Goal: Task Accomplishment & Management: Complete application form

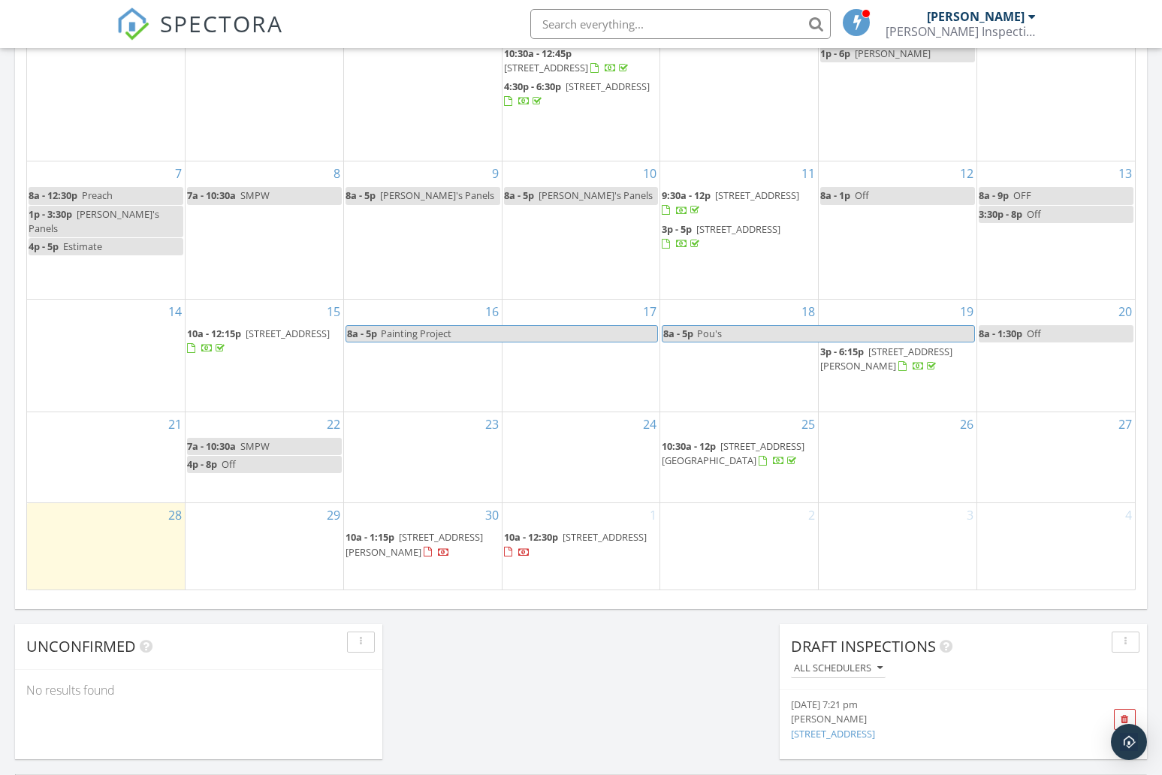
scroll to position [1368, 1163]
click at [563, 544] on span "142 Pine Leaf Dr, St. Augustine 32092" at bounding box center [605, 537] width 84 height 14
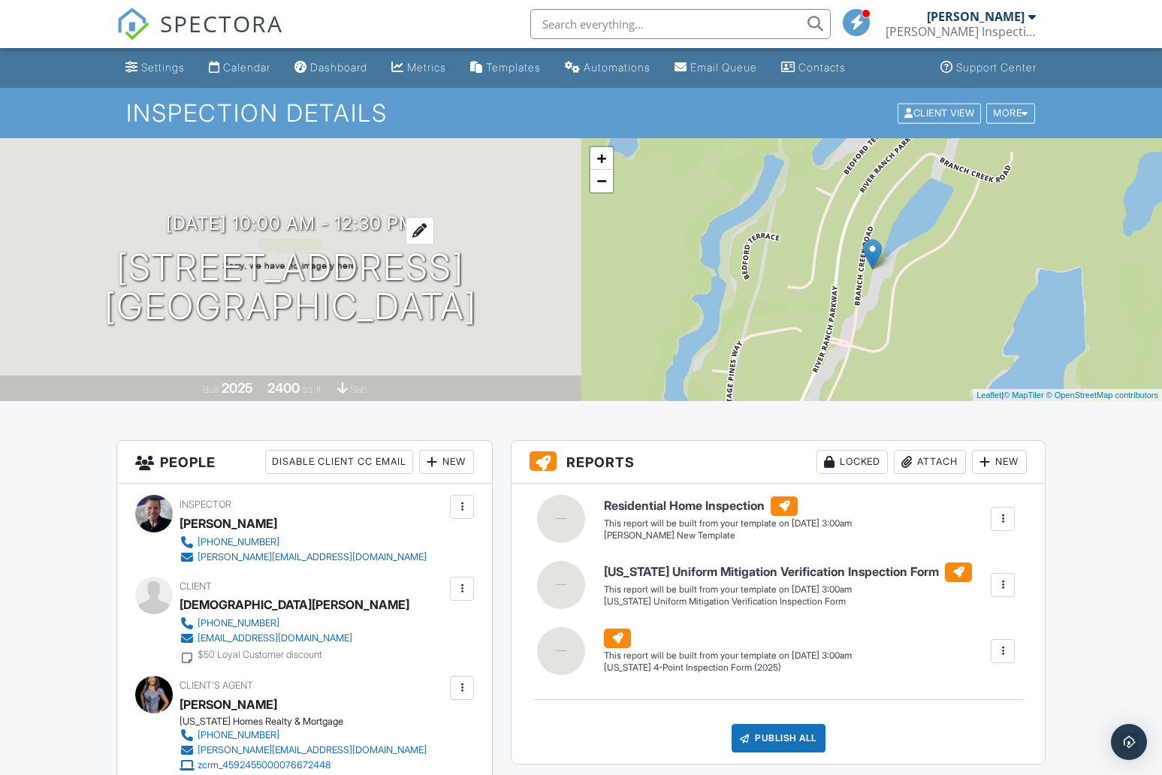
click at [434, 226] on div at bounding box center [420, 231] width 29 height 28
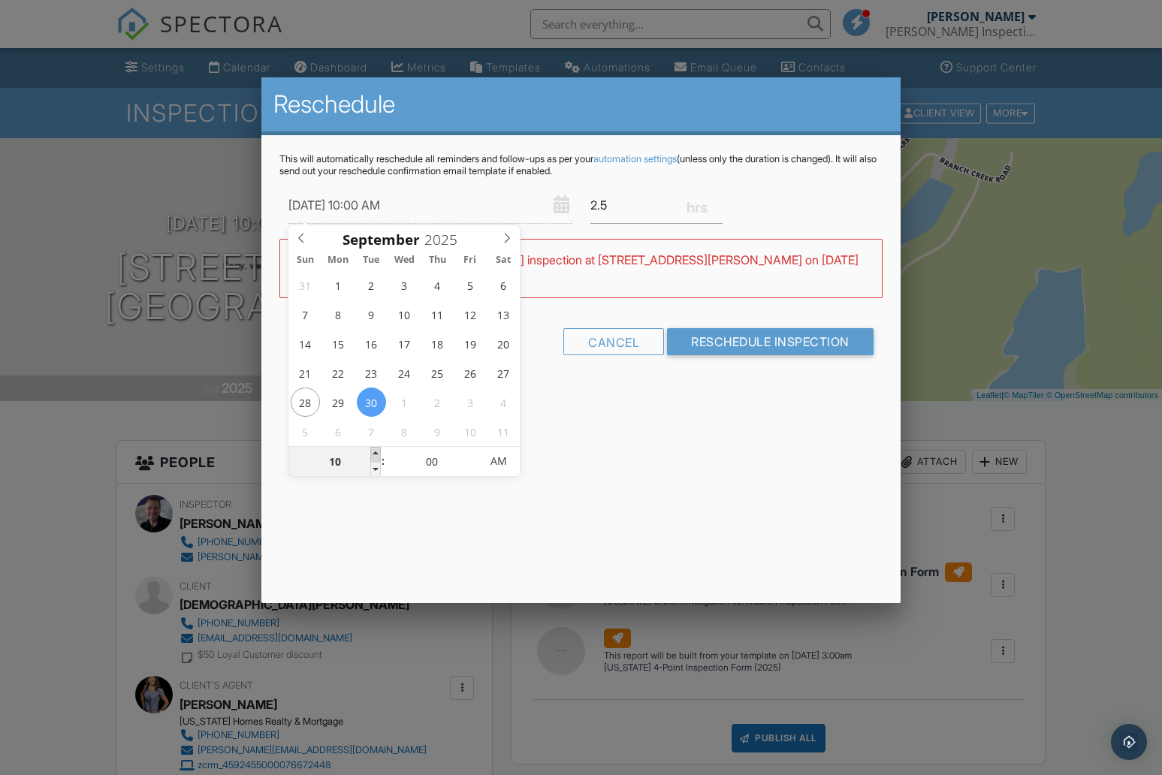
type input "09/30/2025 11:00 AM"
type input "11"
click at [378, 452] on span at bounding box center [375, 454] width 11 height 15
type input "09/30/2025 12:00 PM"
type input "12"
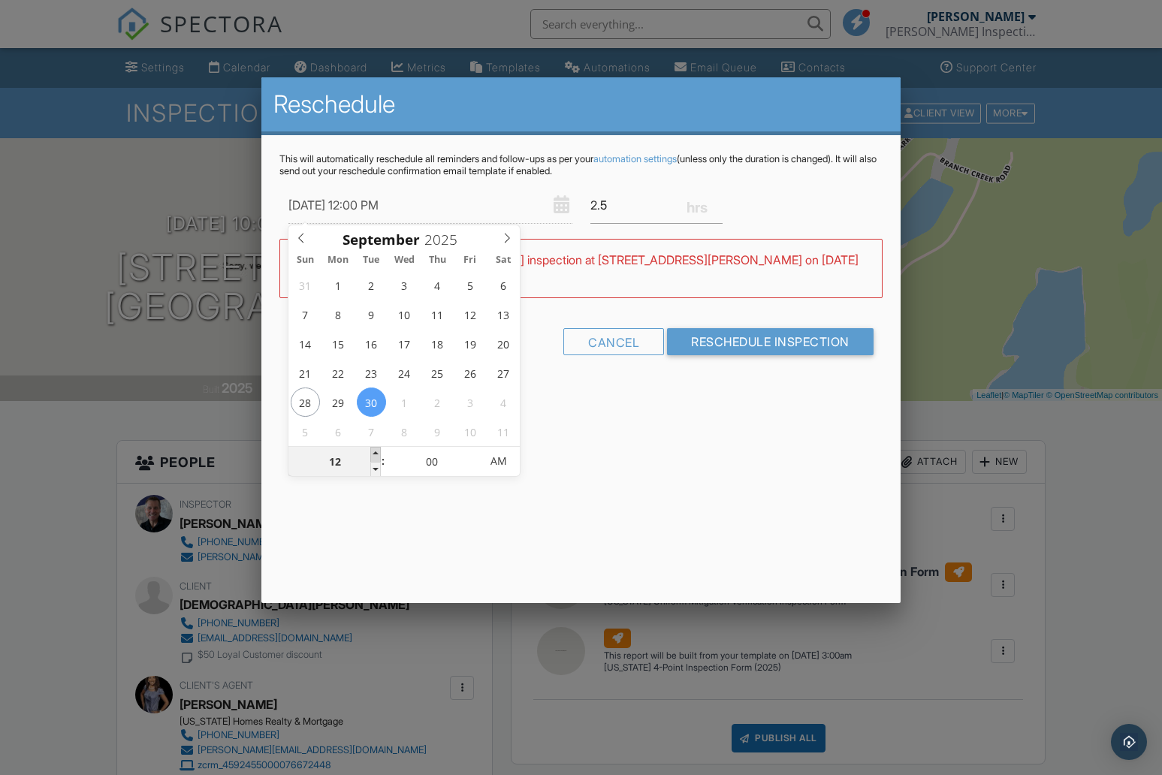
click at [378, 452] on span at bounding box center [375, 454] width 11 height 15
type input "09/30/2025 1:00 PM"
type input "01"
click at [378, 452] on span at bounding box center [375, 454] width 11 height 15
type input "09/30/2025 2:00 PM"
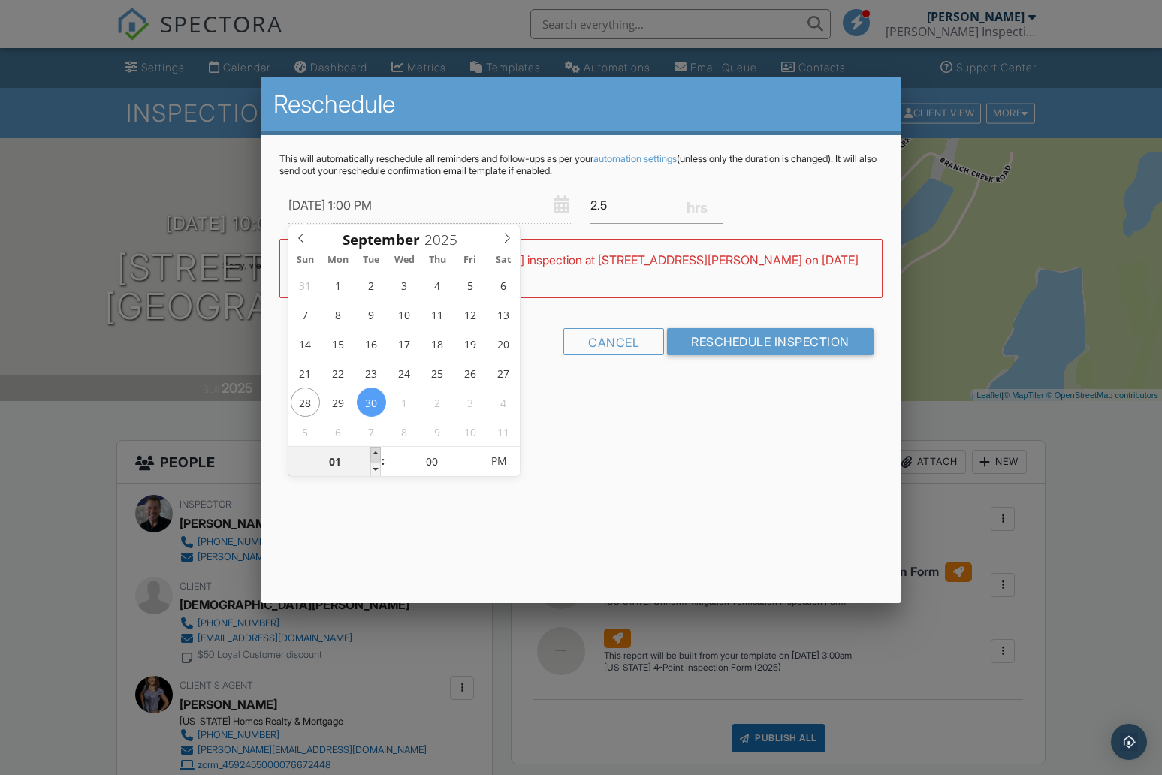
type input "02"
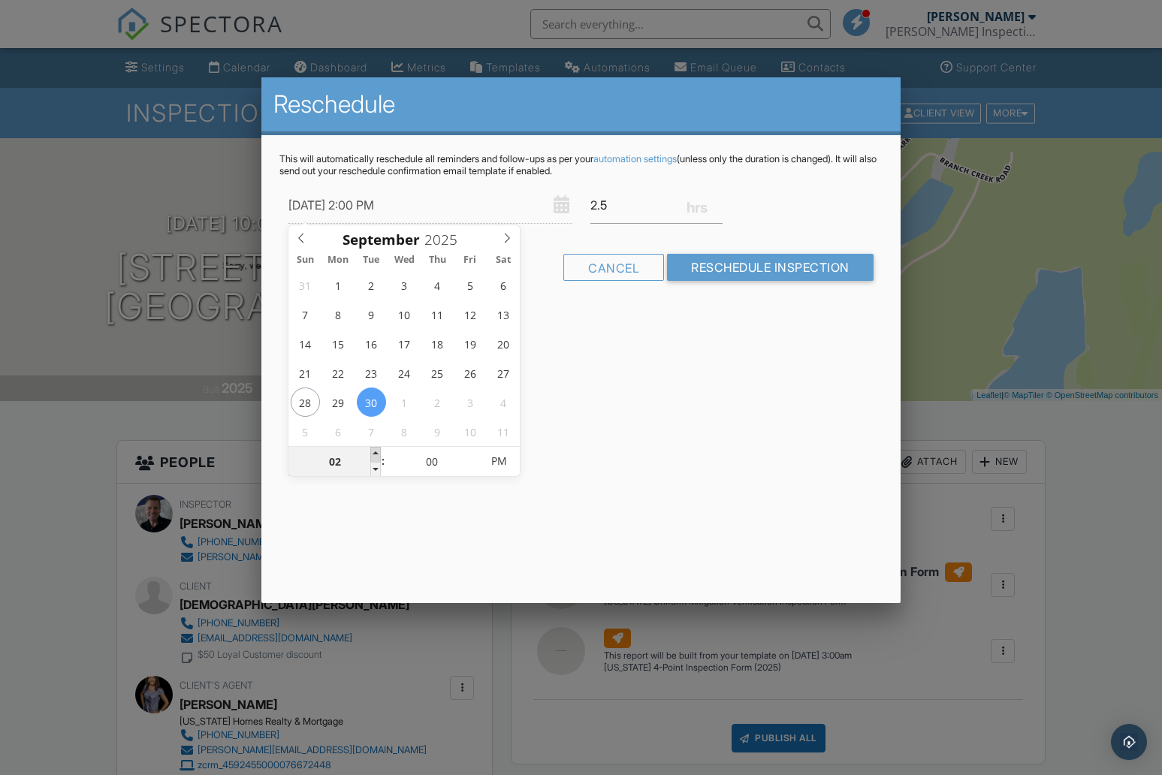
click at [378, 452] on span at bounding box center [375, 454] width 11 height 15
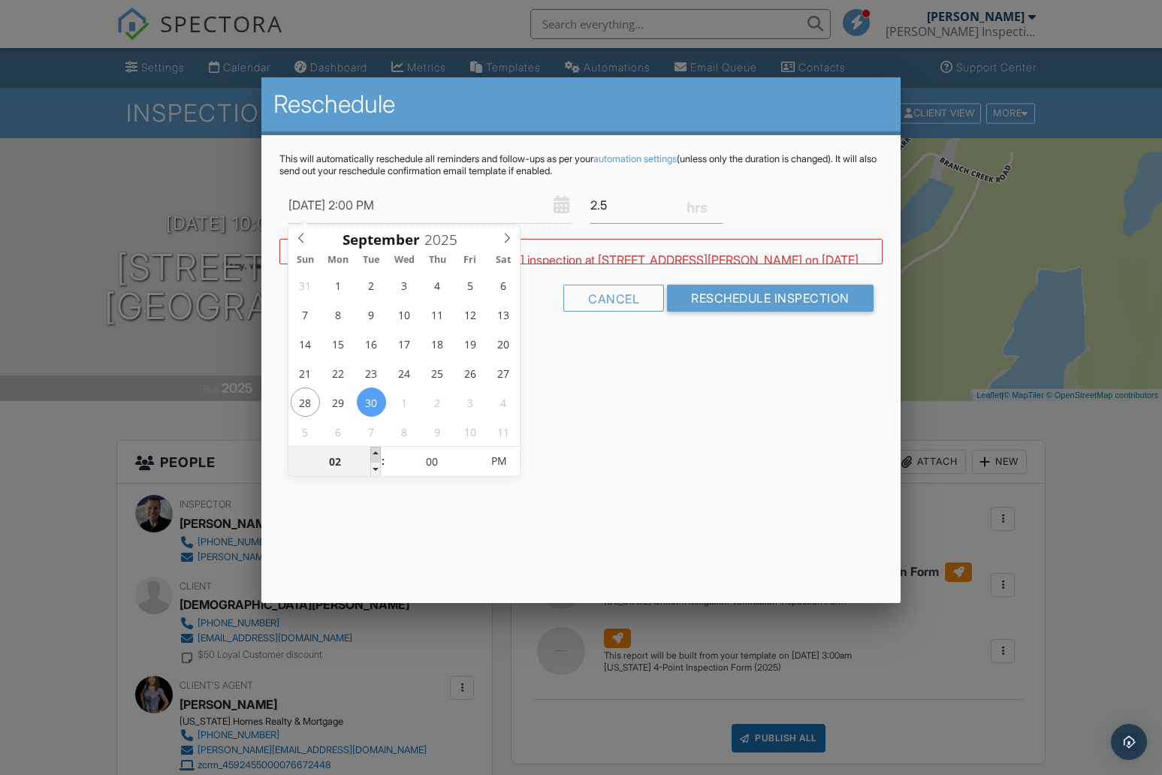
type input "09/30/2025 3:00 PM"
type input "03"
click at [378, 452] on span at bounding box center [375, 454] width 11 height 15
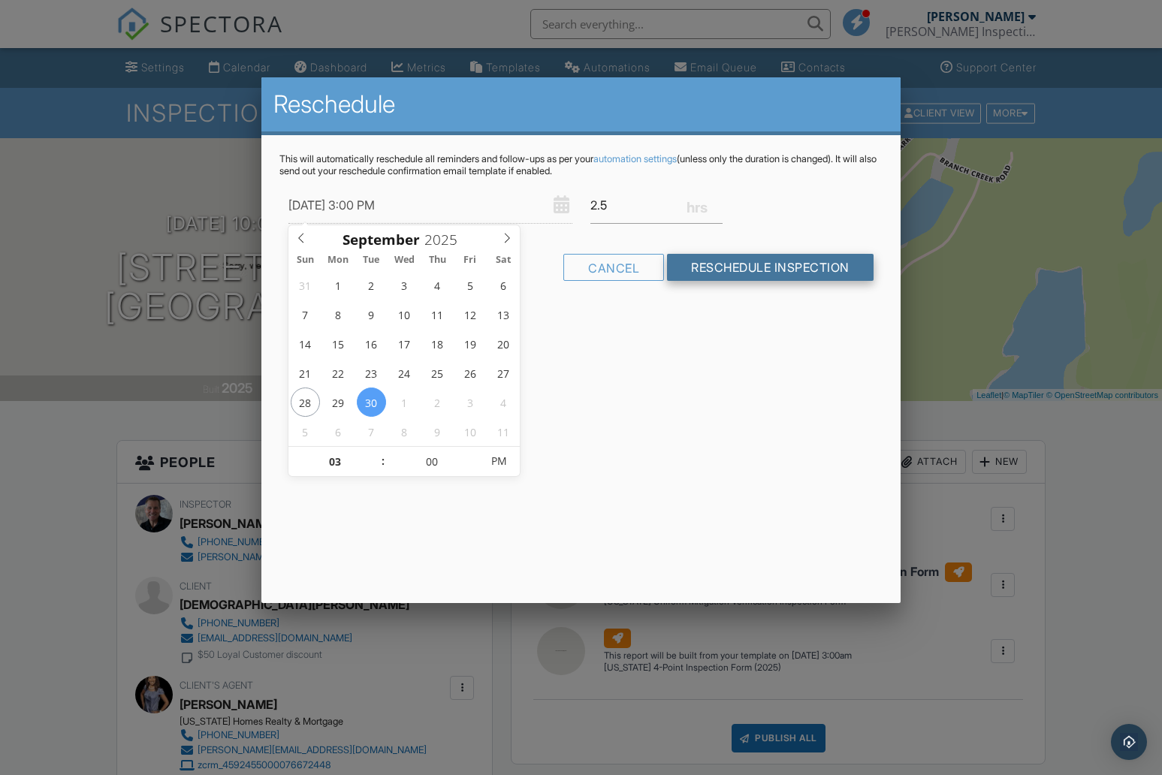
click at [748, 264] on input "Reschedule Inspection" at bounding box center [770, 267] width 207 height 27
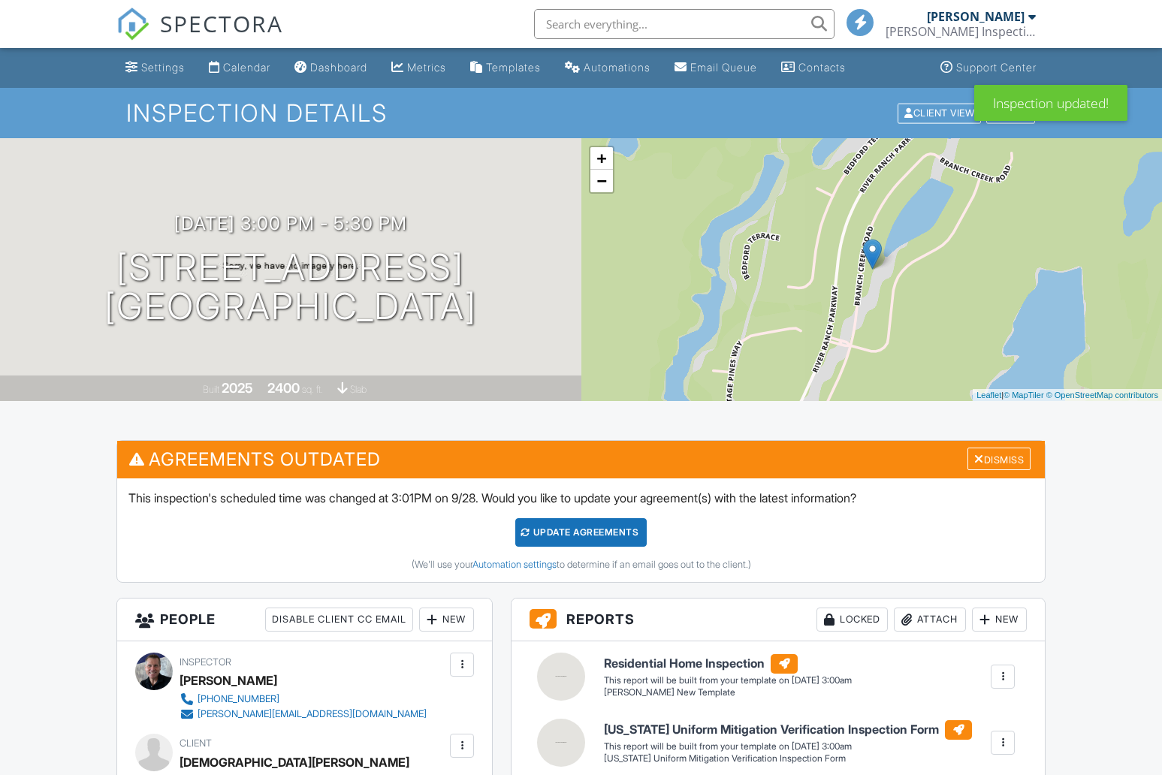
click at [604, 529] on div "Update Agreements" at bounding box center [580, 532] width 131 height 29
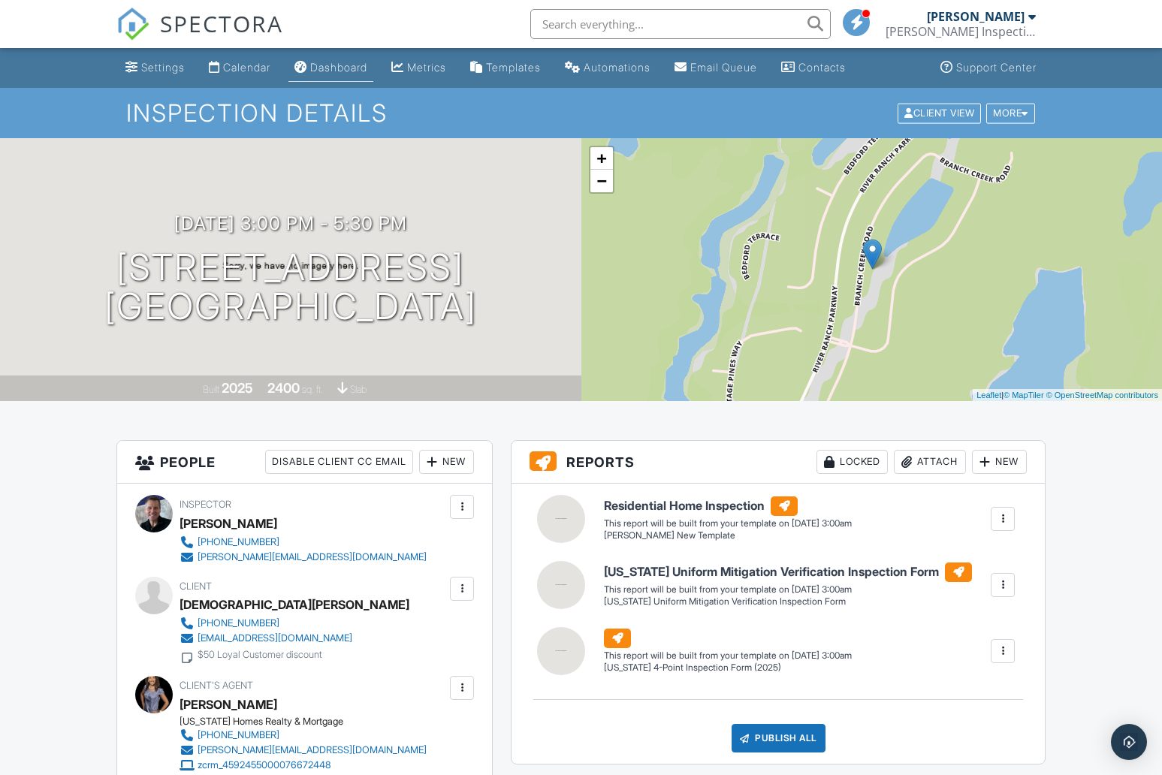
click at [354, 71] on div "Dashboard" at bounding box center [338, 67] width 57 height 13
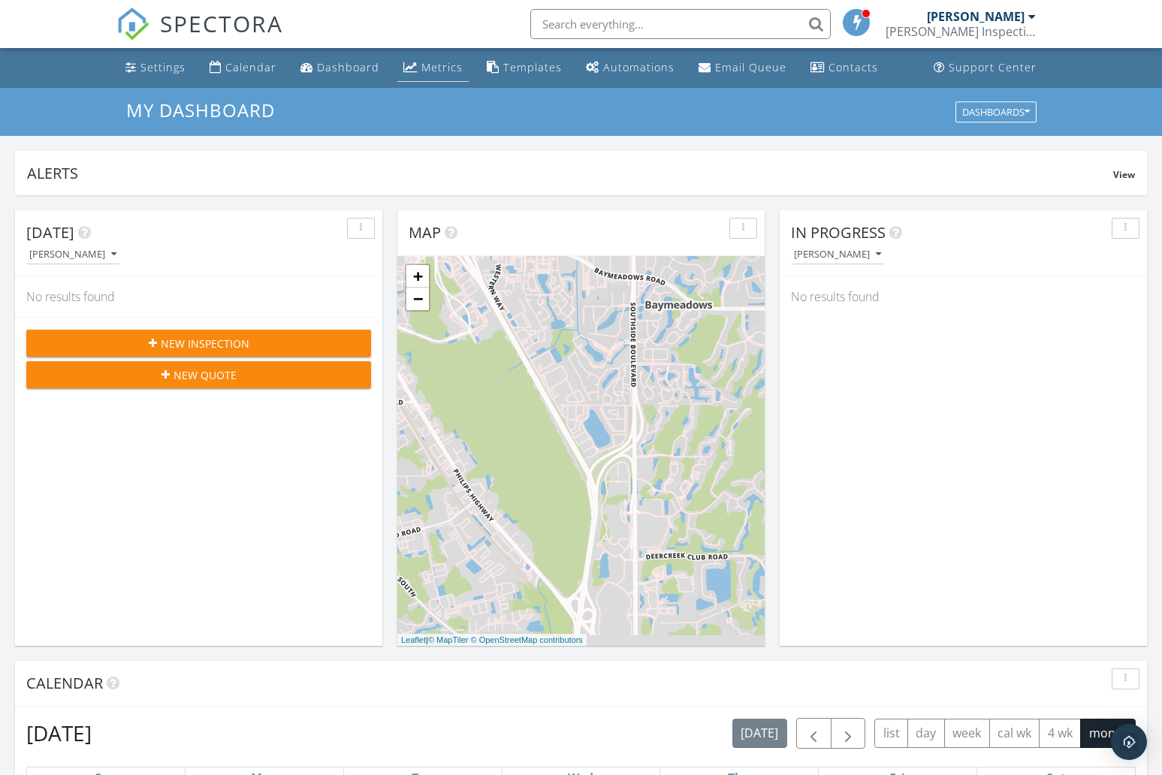
click at [424, 66] on div "Metrics" at bounding box center [441, 67] width 41 height 14
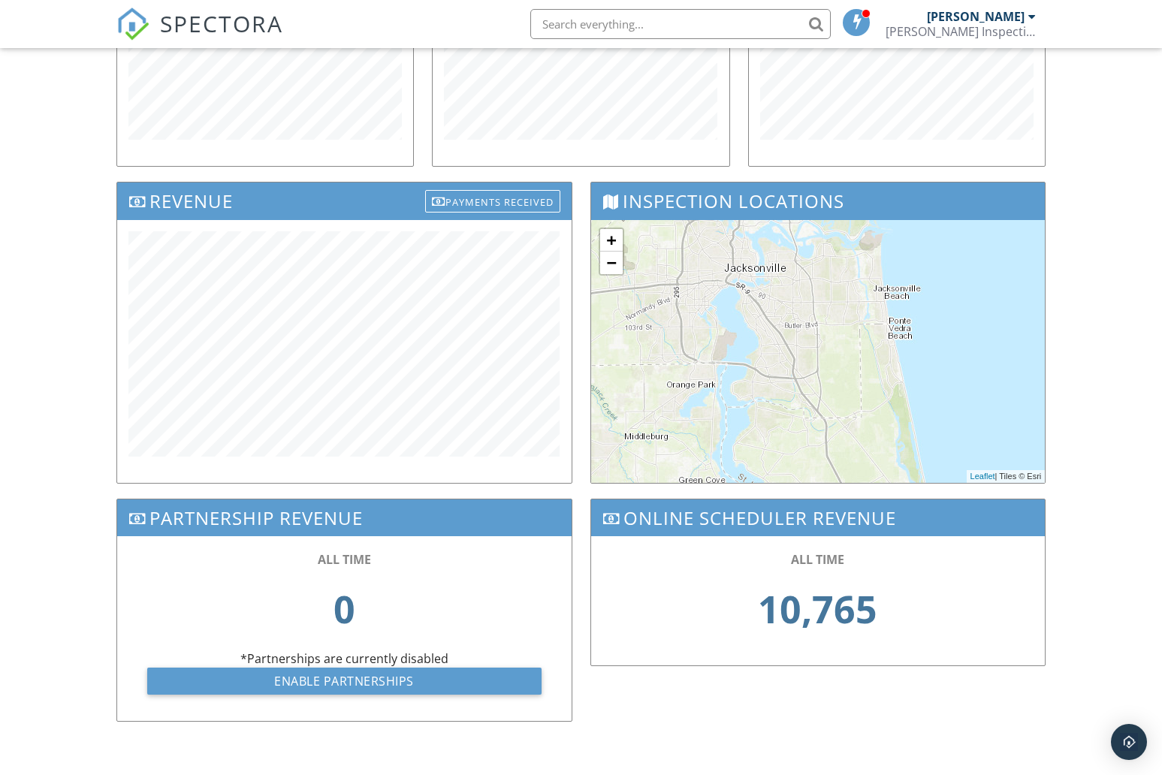
scroll to position [378, 0]
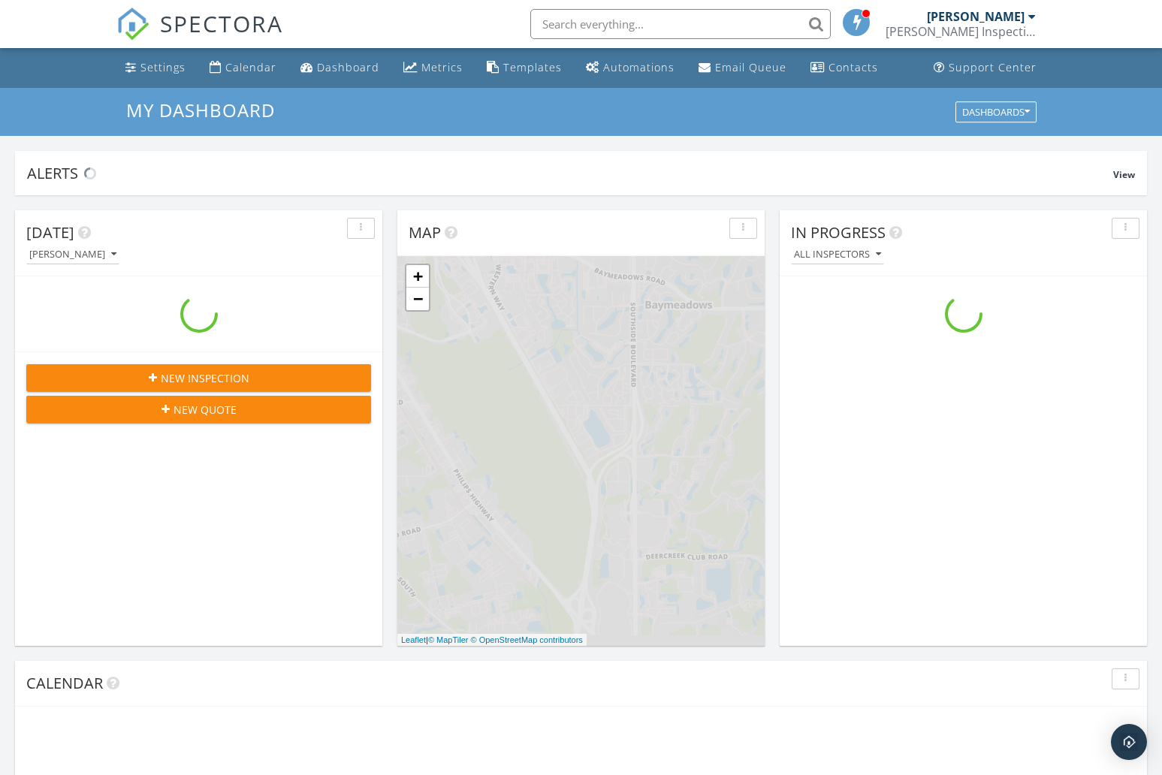
scroll to position [1368, 1163]
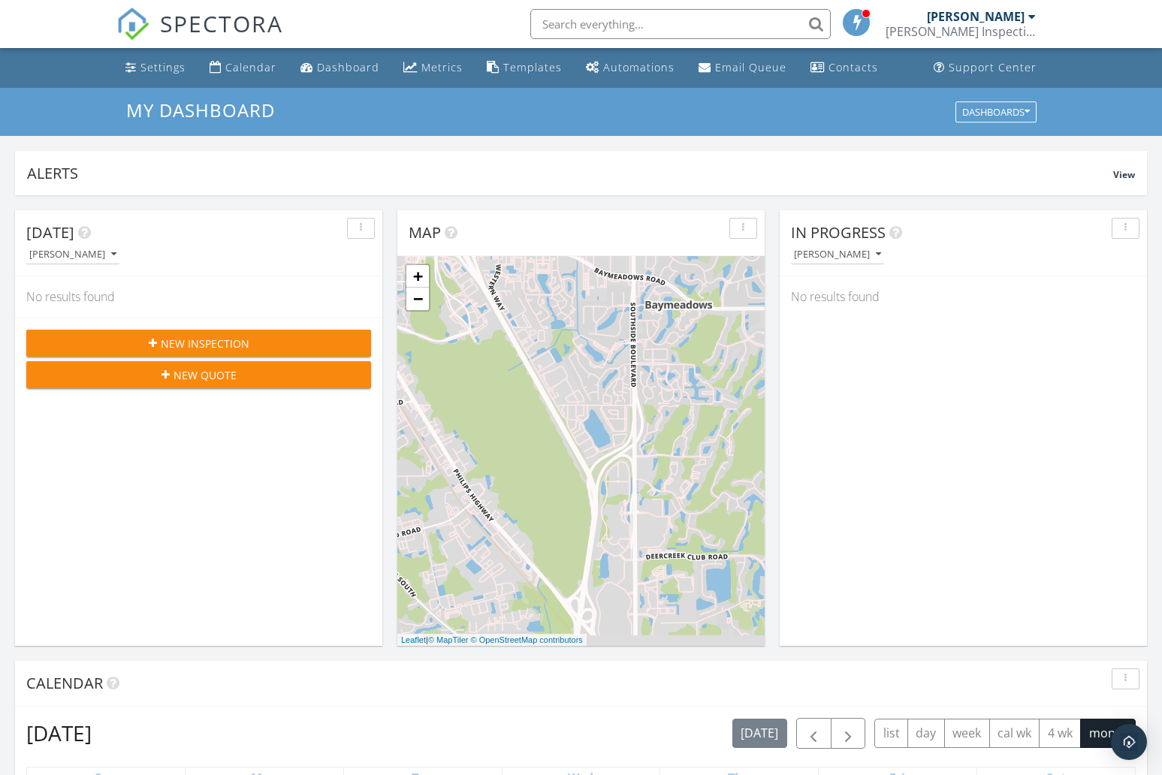
click at [240, 343] on span "New Inspection" at bounding box center [205, 344] width 89 height 16
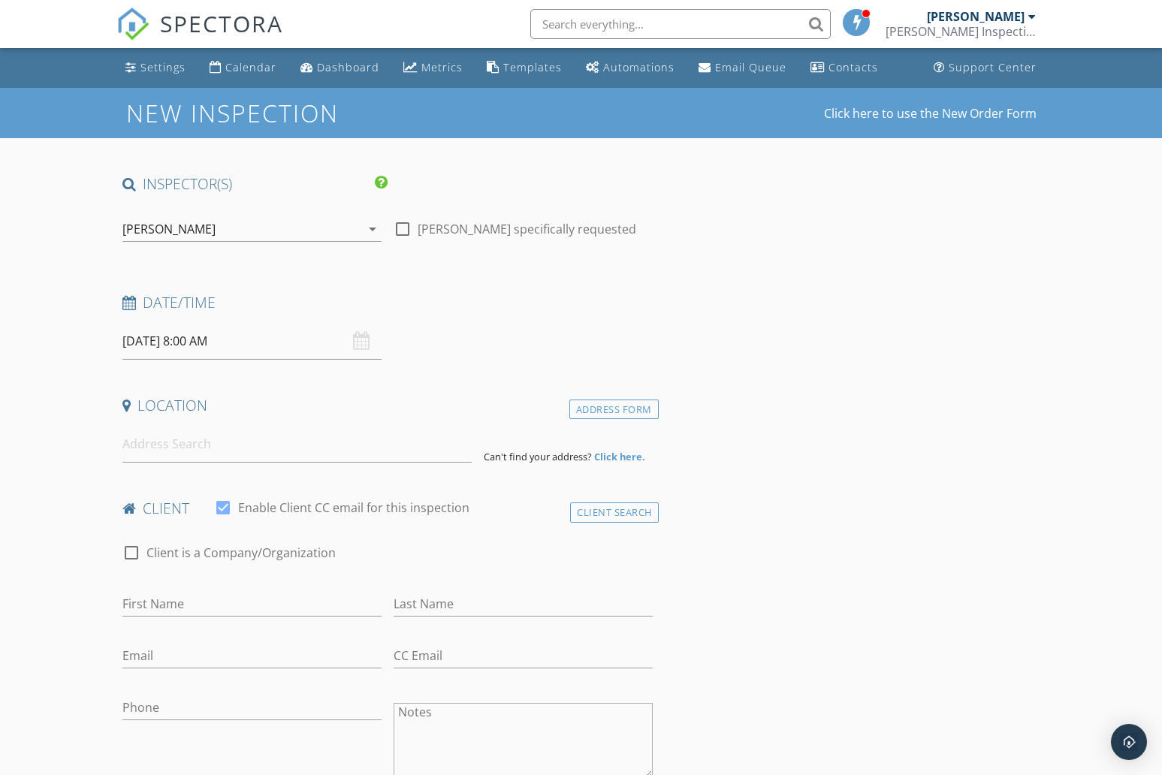
click at [135, 336] on input "09/29/2025 8:00 AM" at bounding box center [251, 341] width 259 height 37
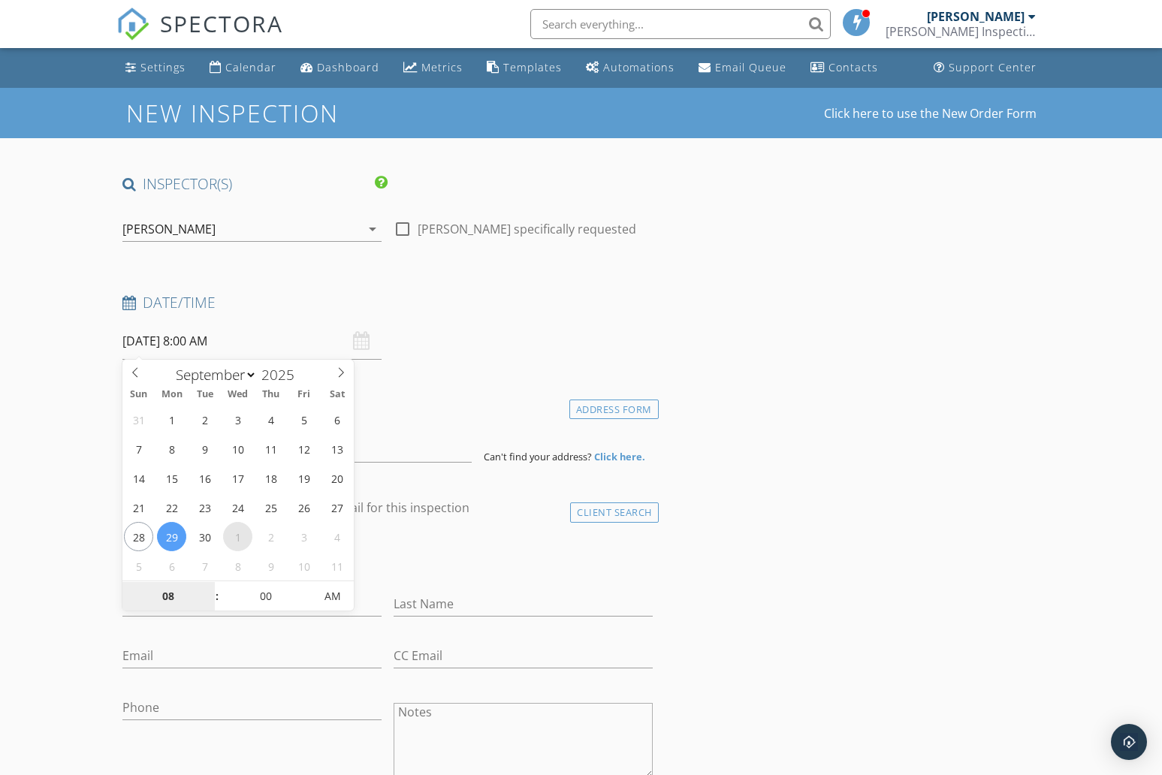
select select "9"
type input "10/01/2025 8:00 AM"
type input "09"
type input "10/01/2025 9:00 AM"
click at [207, 589] on span at bounding box center [209, 589] width 11 height 15
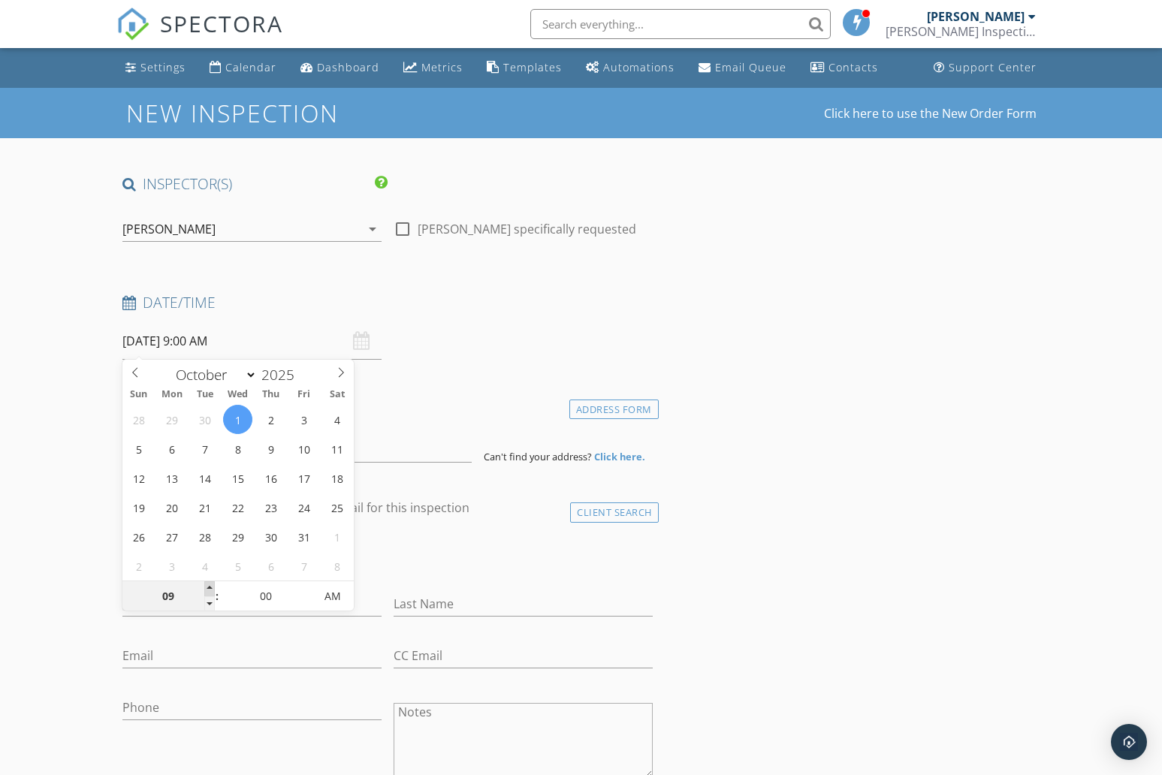
type input "10"
type input "10/01/2025 10:00 AM"
click at [207, 589] on span at bounding box center [209, 589] width 11 height 15
type input "05"
type input "10/01/2025 10:05 AM"
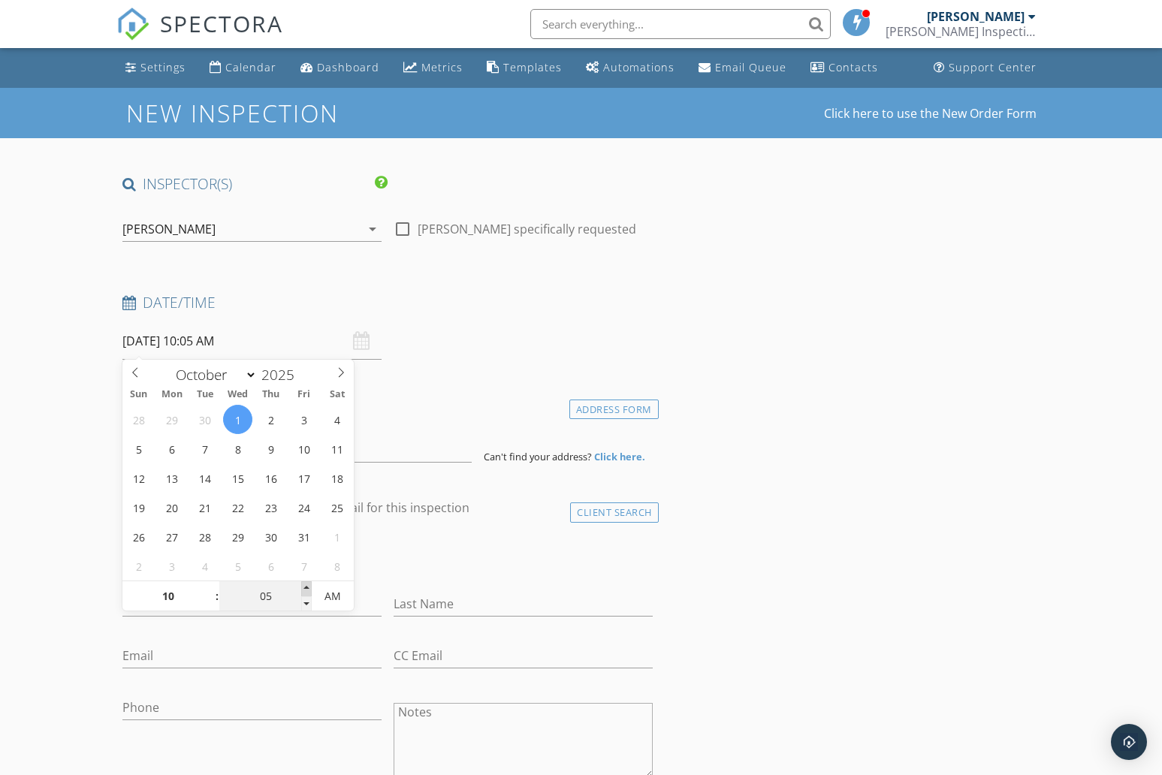
click at [308, 588] on span at bounding box center [306, 589] width 11 height 15
type input "10"
type input "10/01/2025 10:10 AM"
click at [308, 588] on span at bounding box center [306, 589] width 11 height 15
type input "15"
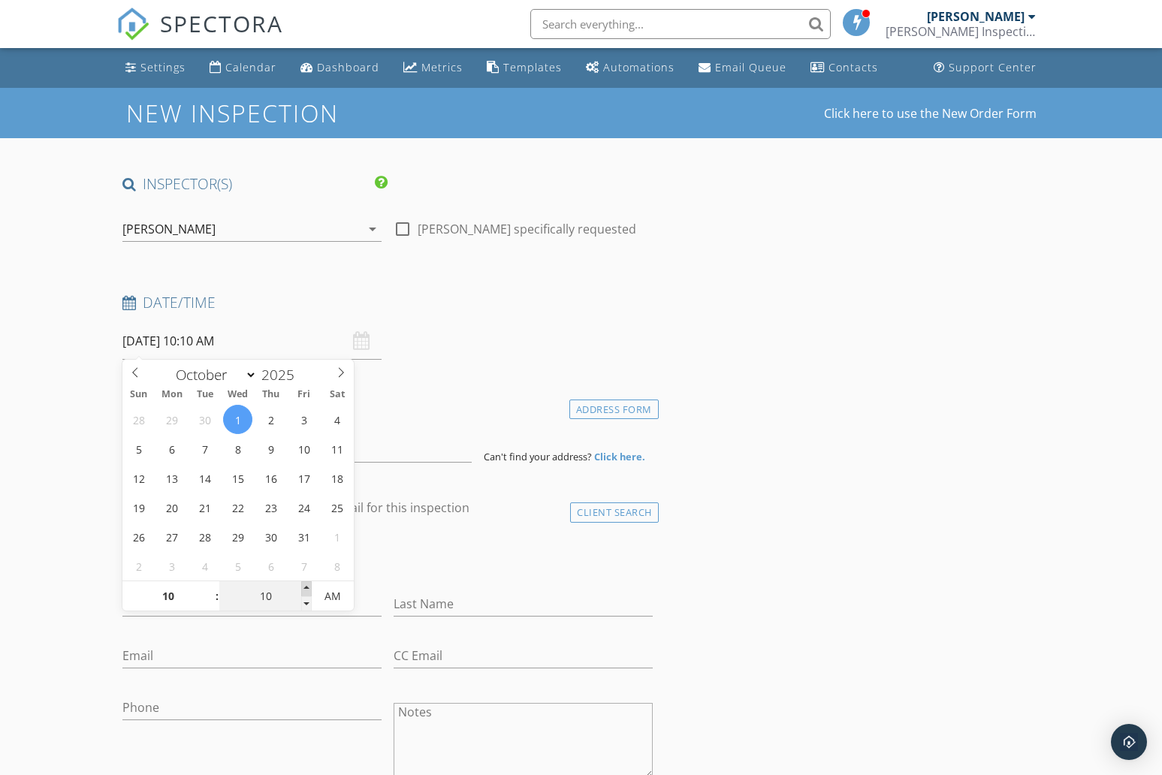
type input "10/01/2025 10:15 AM"
click at [308, 588] on span at bounding box center [306, 589] width 11 height 15
type input "20"
type input "10/01/2025 10:20 AM"
click at [308, 588] on span at bounding box center [306, 589] width 11 height 15
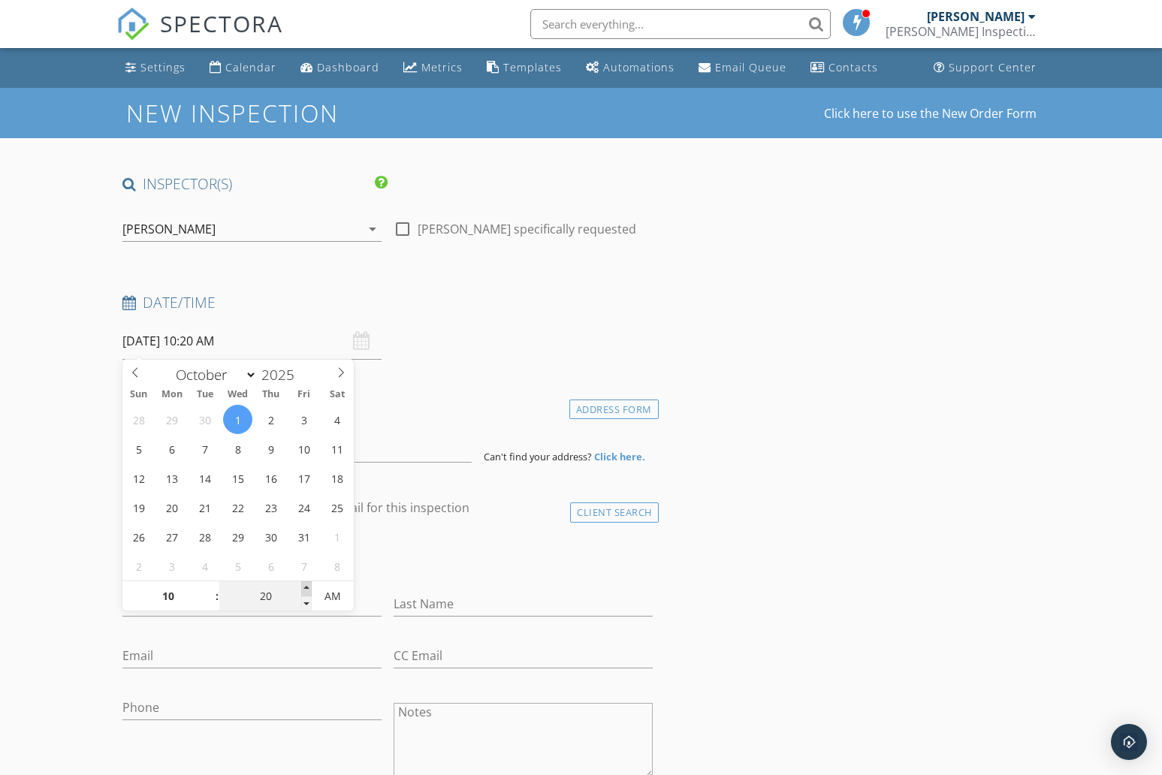
type input "25"
type input "10/01/2025 10:25 AM"
click at [308, 588] on span at bounding box center [306, 589] width 11 height 15
type input "30"
type input "10/01/2025 10:30 AM"
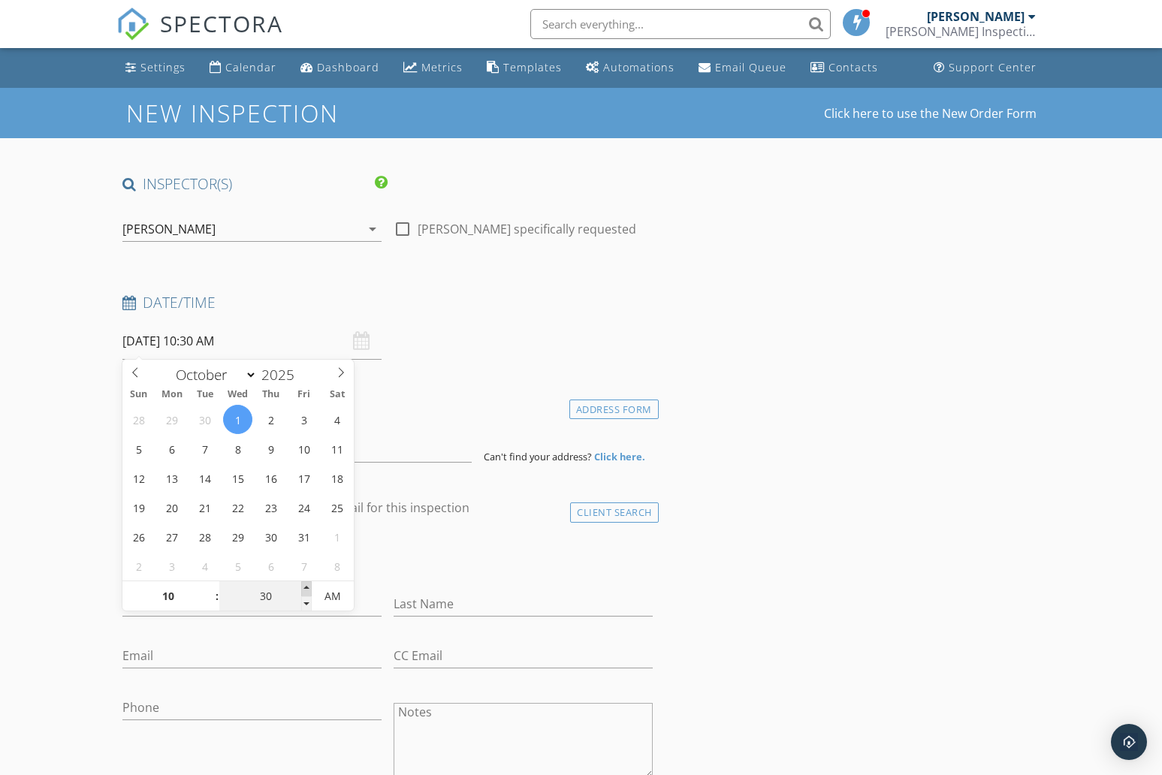
click at [308, 588] on span at bounding box center [306, 589] width 11 height 15
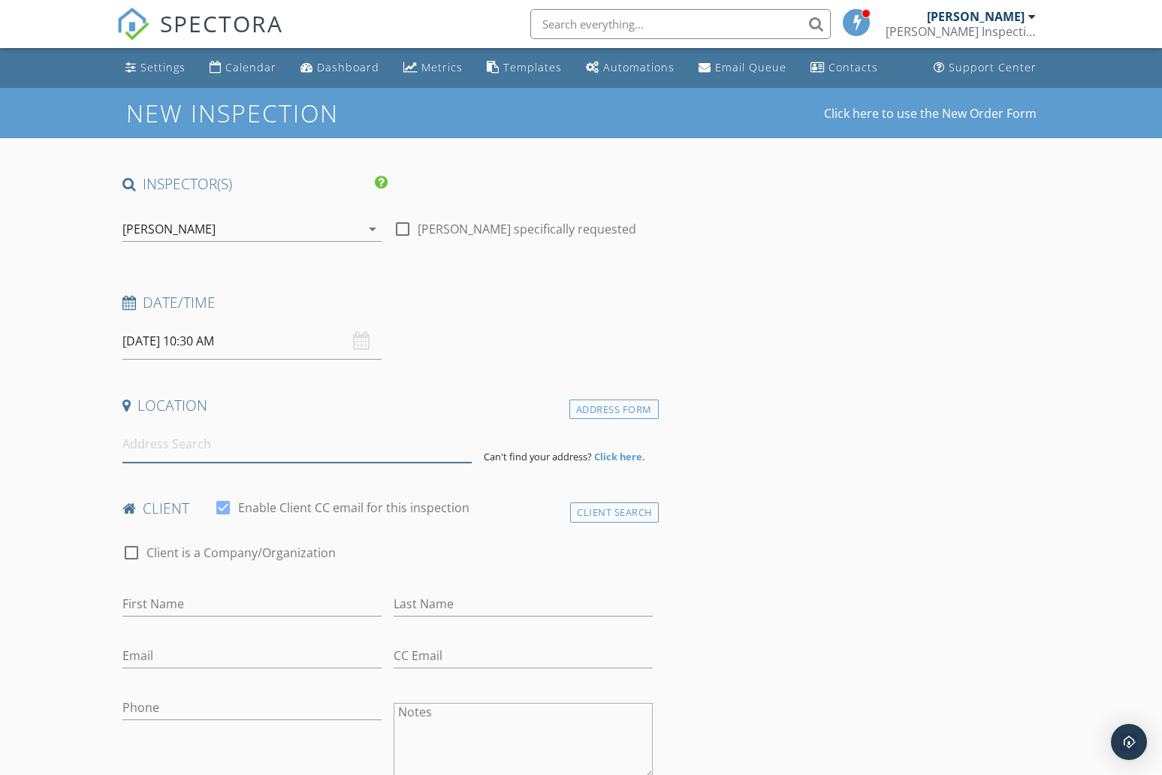
click at [165, 453] on input at bounding box center [296, 444] width 349 height 37
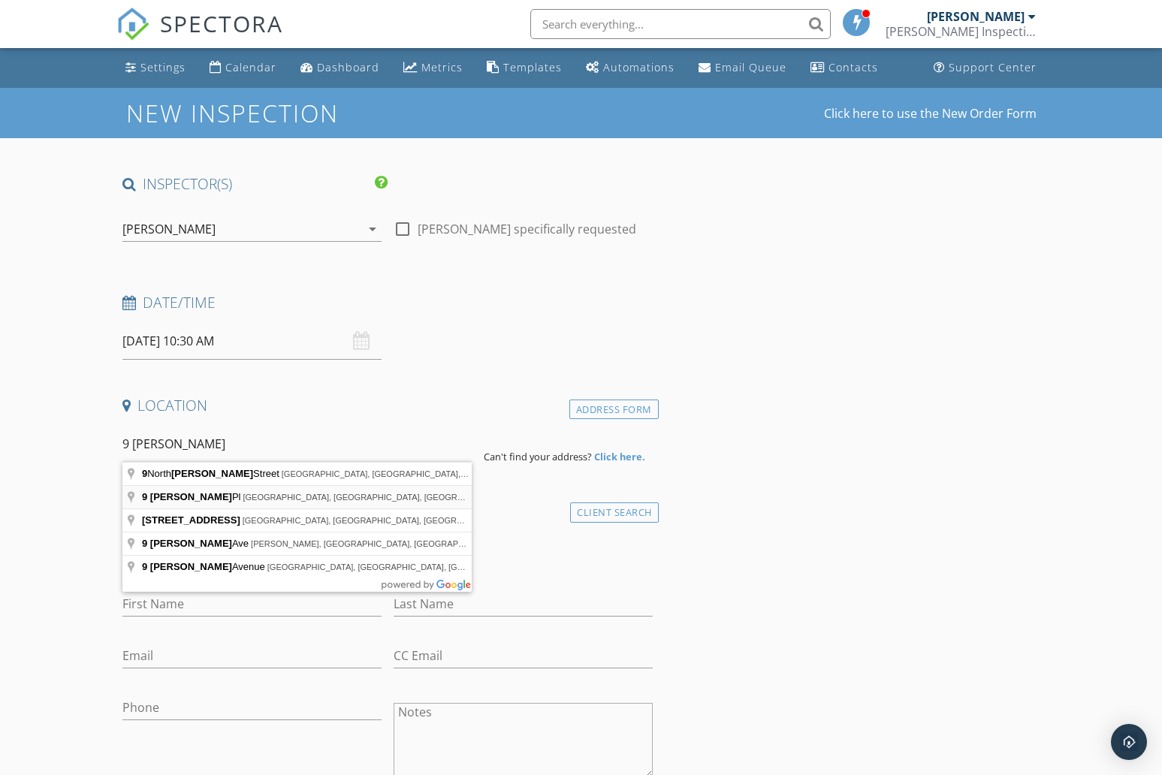
type input "9 Whitney Pl, Palm Coast, FL, USA"
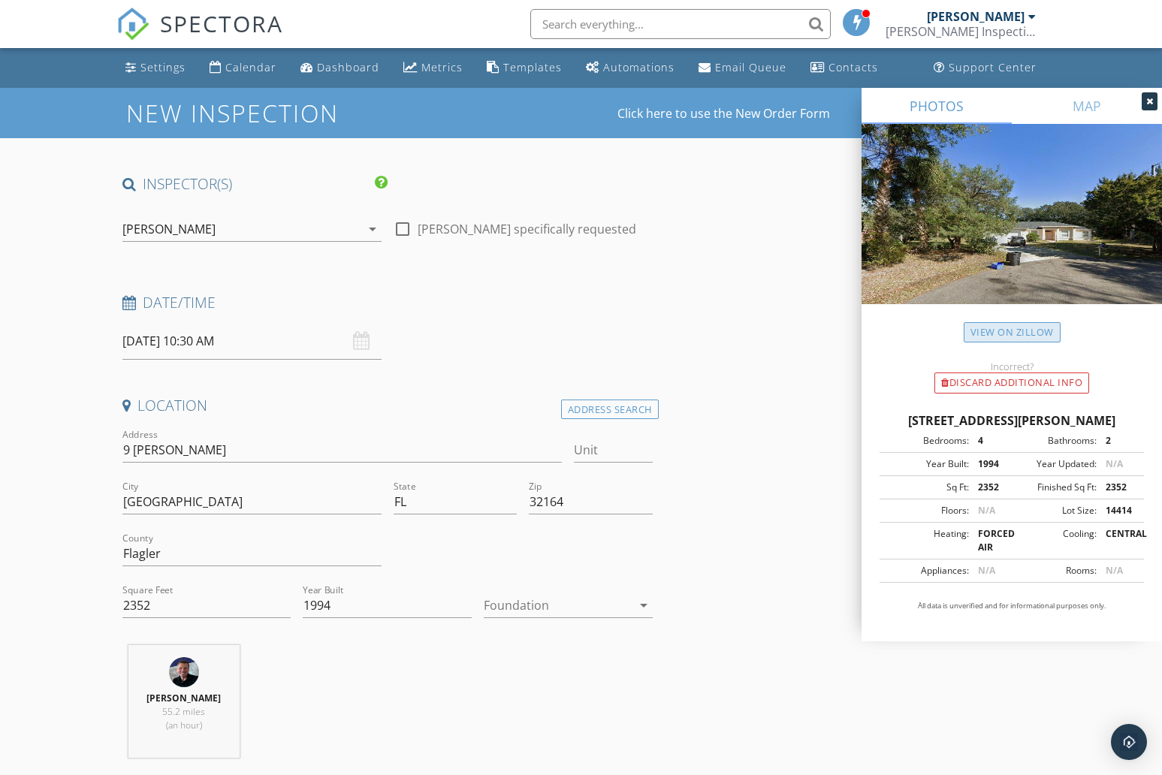
click at [997, 336] on link "View on Zillow" at bounding box center [1012, 332] width 97 height 20
click at [609, 606] on div at bounding box center [558, 606] width 148 height 24
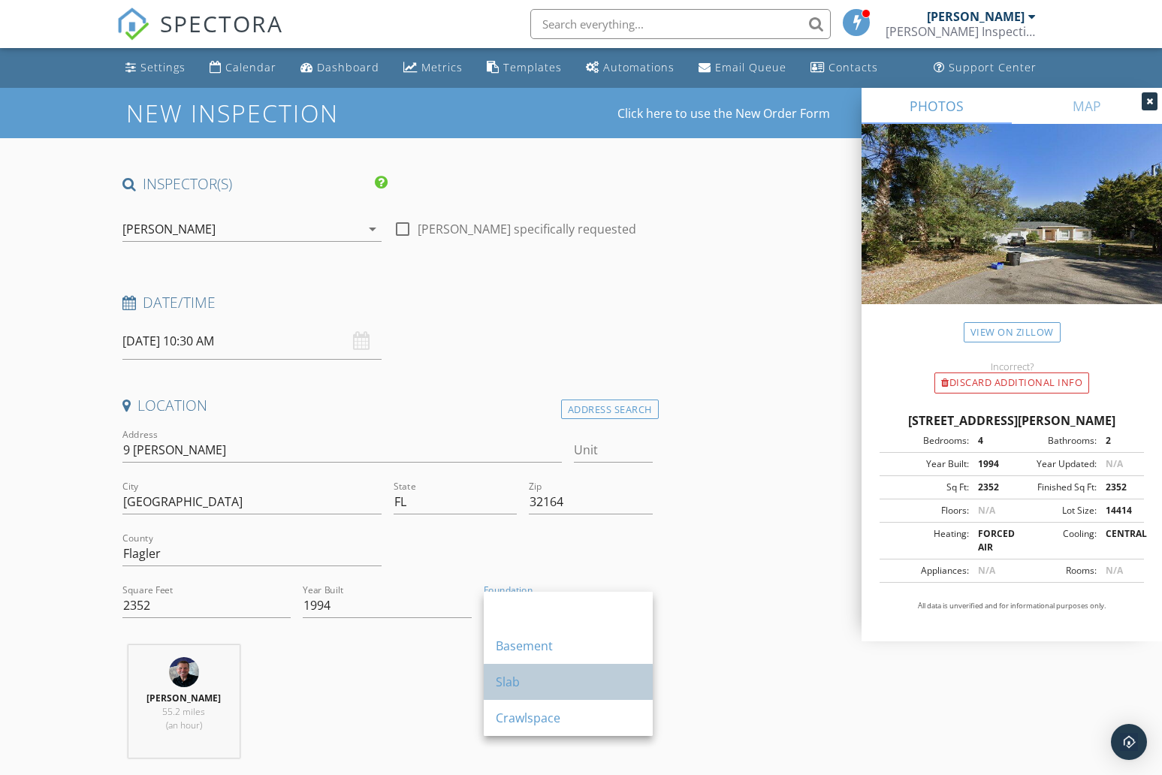
click at [524, 674] on div "Slab" at bounding box center [568, 682] width 145 height 18
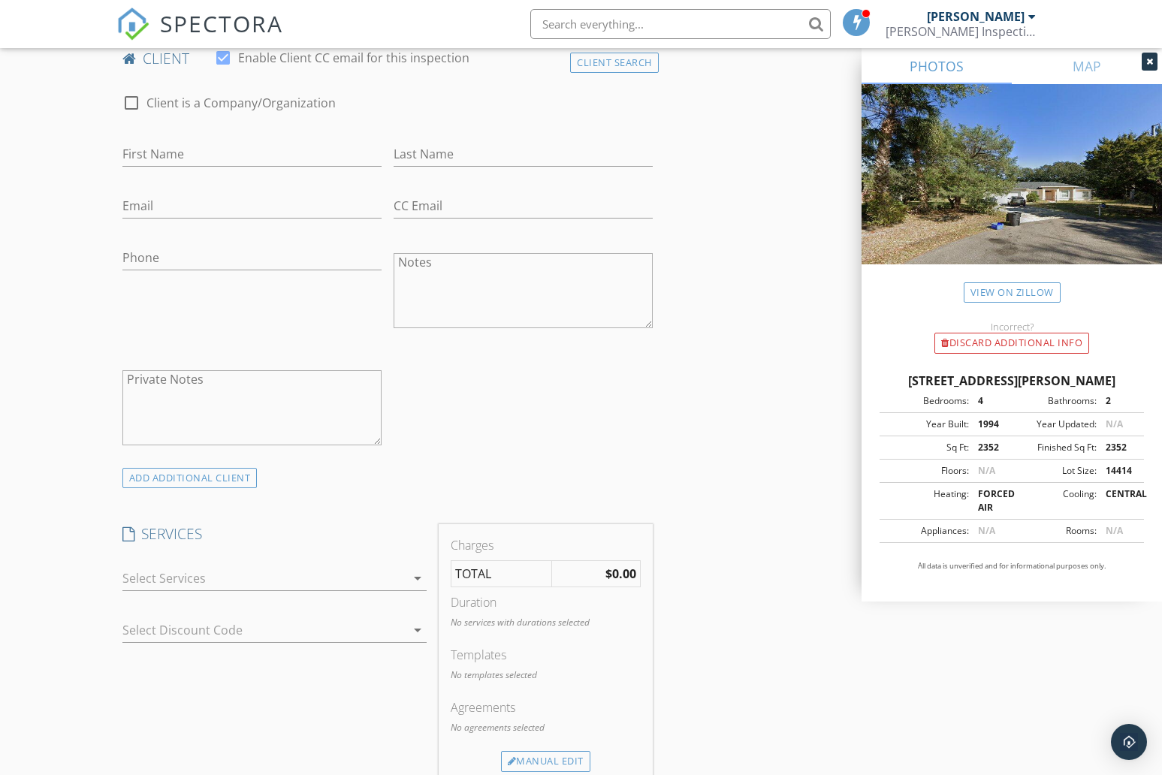
scroll to position [758, 0]
click at [407, 566] on div "arrow_drop_down" at bounding box center [274, 578] width 304 height 25
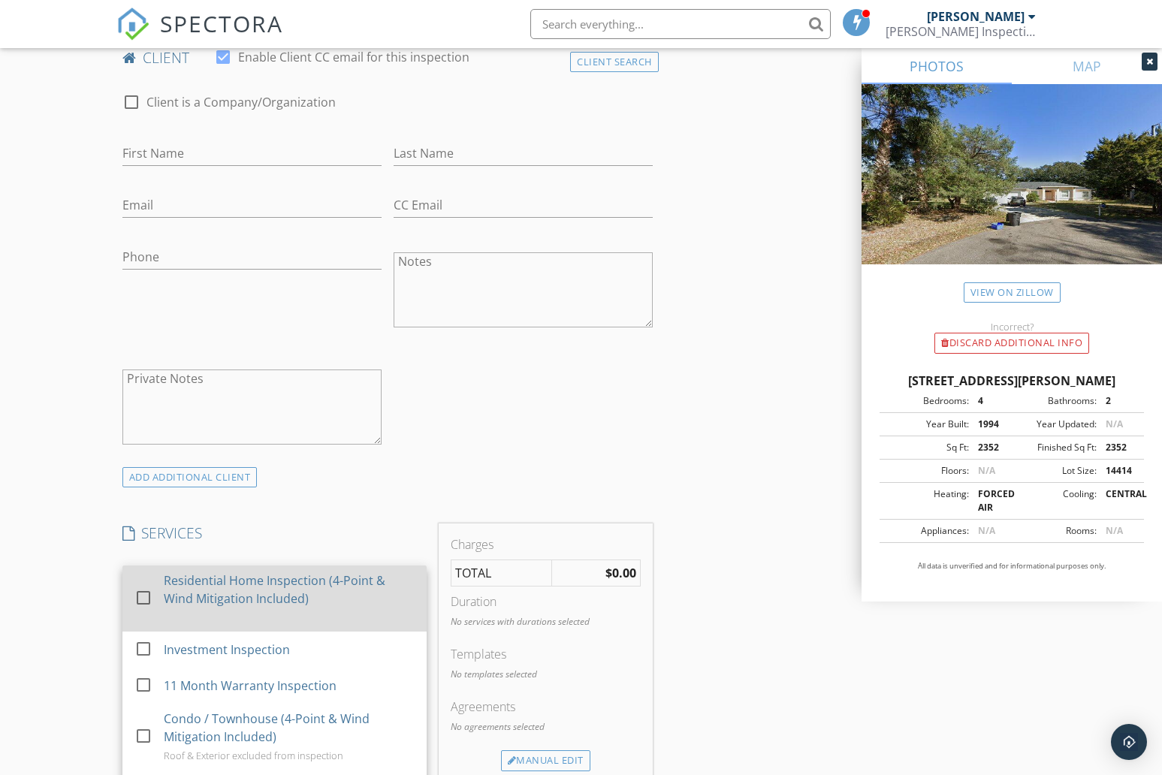
click at [143, 595] on div at bounding box center [144, 598] width 26 height 26
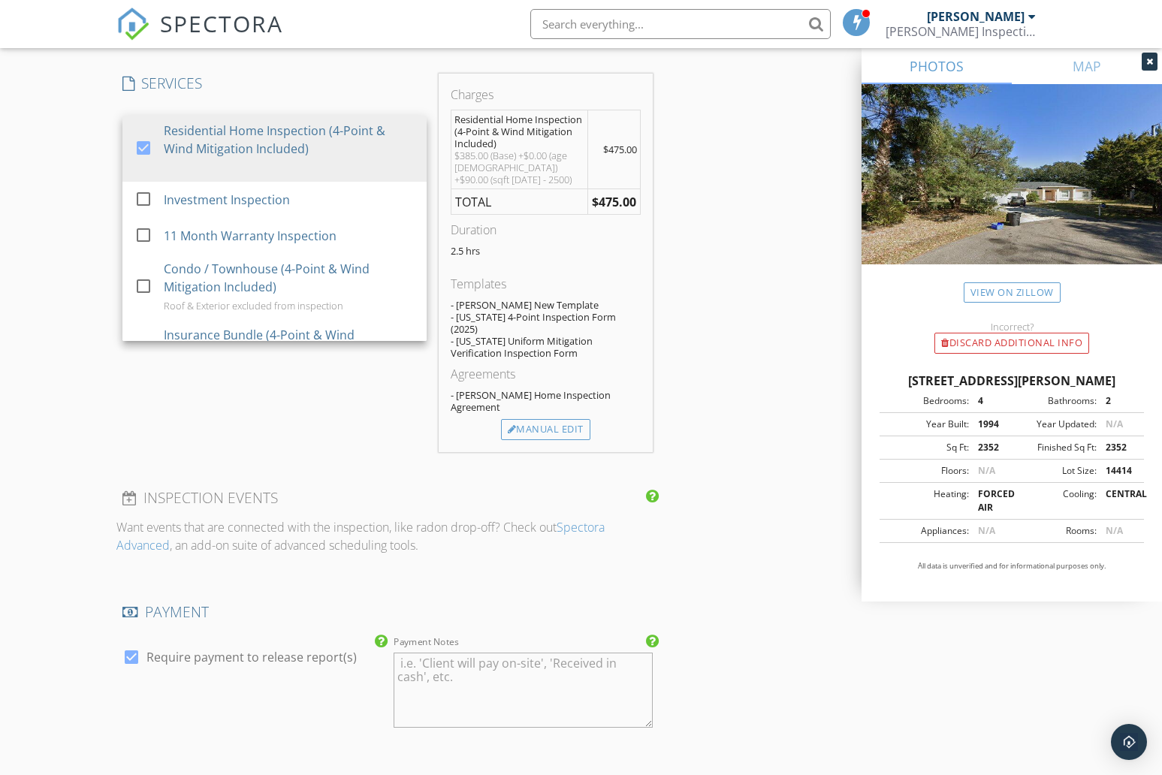
scroll to position [1210, 0]
click at [332, 403] on div "SERVICES check_box Residential Home Inspection (4-Point & Wind Mitigation Inclu…" at bounding box center [274, 261] width 316 height 379
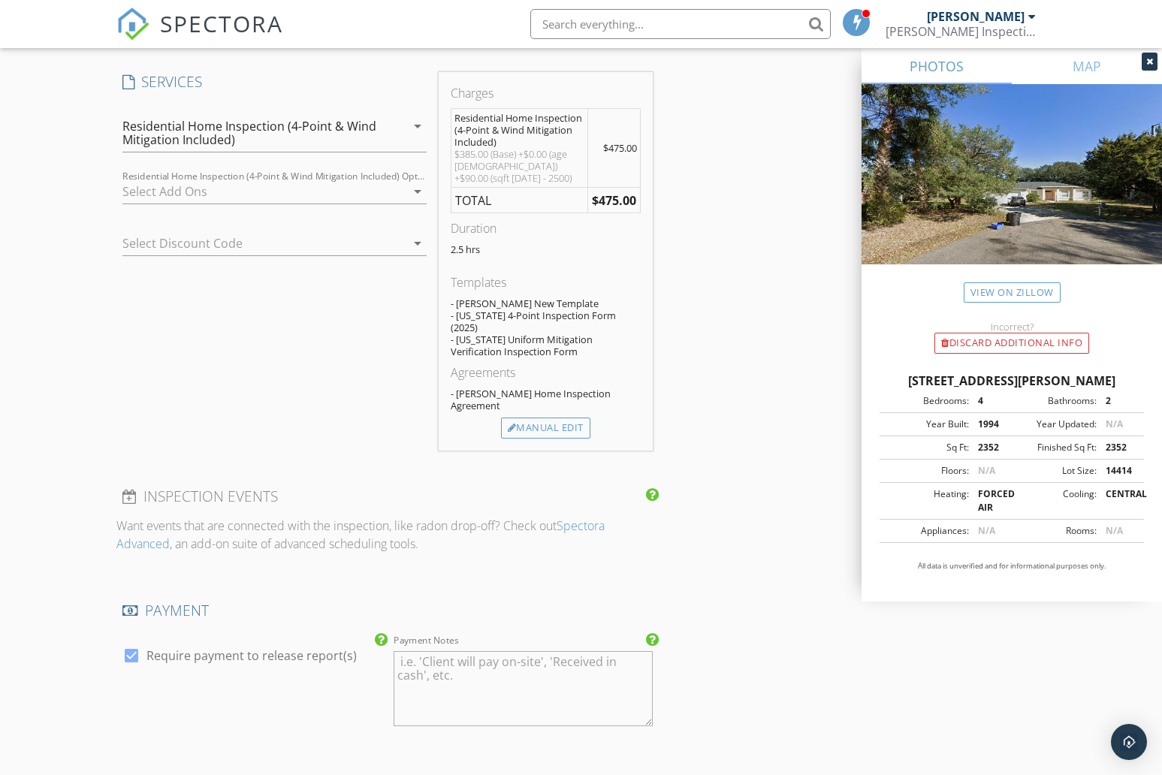
click at [414, 189] on icon "arrow_drop_down" at bounding box center [418, 192] width 18 height 18
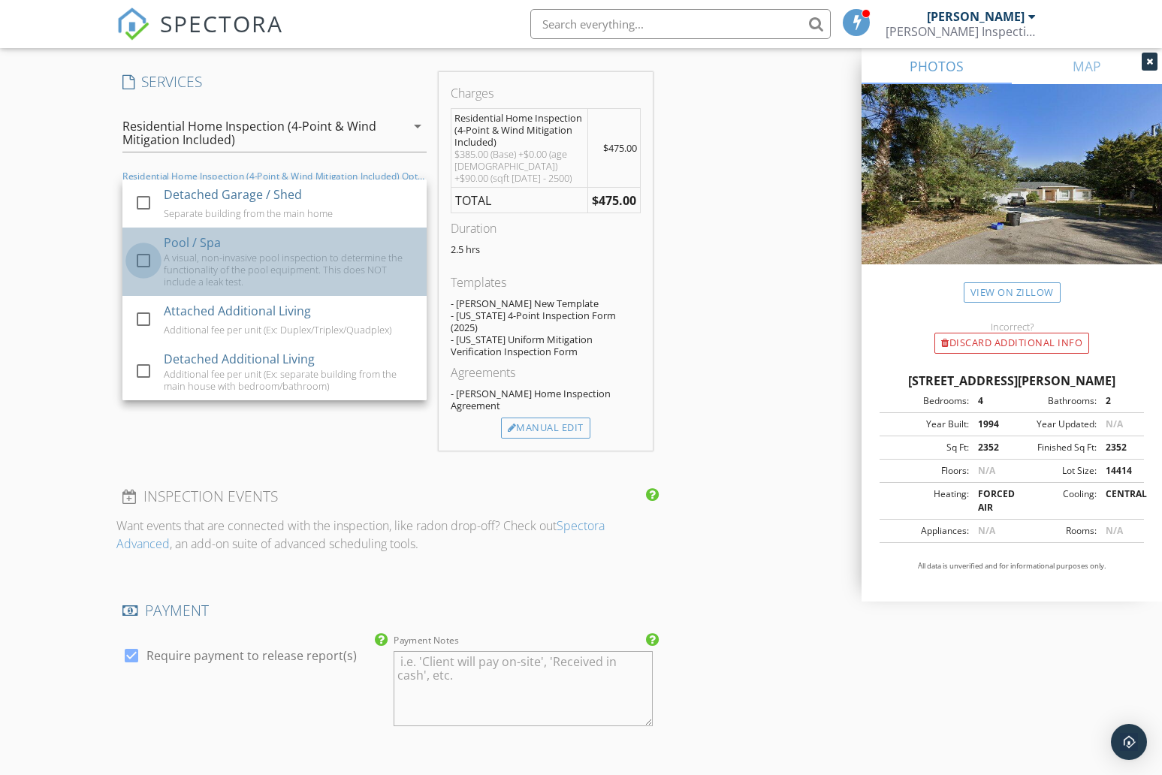
click at [142, 260] on div at bounding box center [144, 261] width 26 height 26
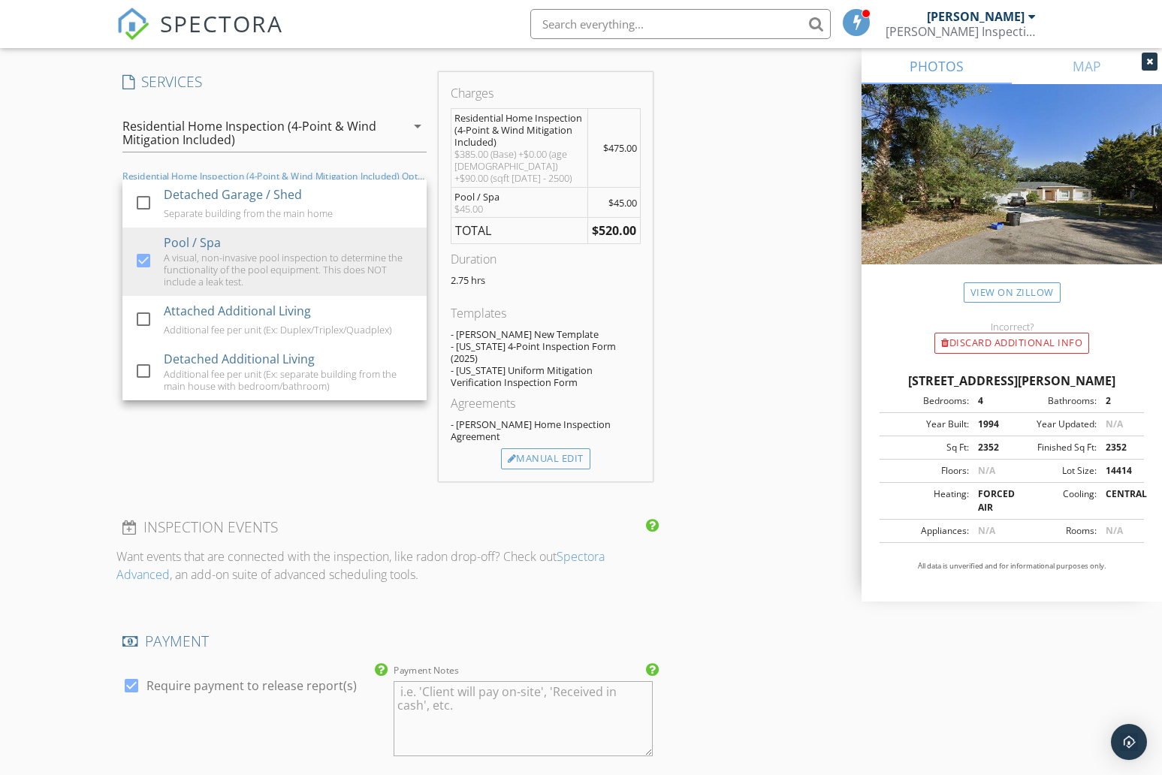
click at [380, 447] on div "SERVICES check_box Residential Home Inspection (4-Point & Wind Mitigation Inclu…" at bounding box center [274, 276] width 316 height 409
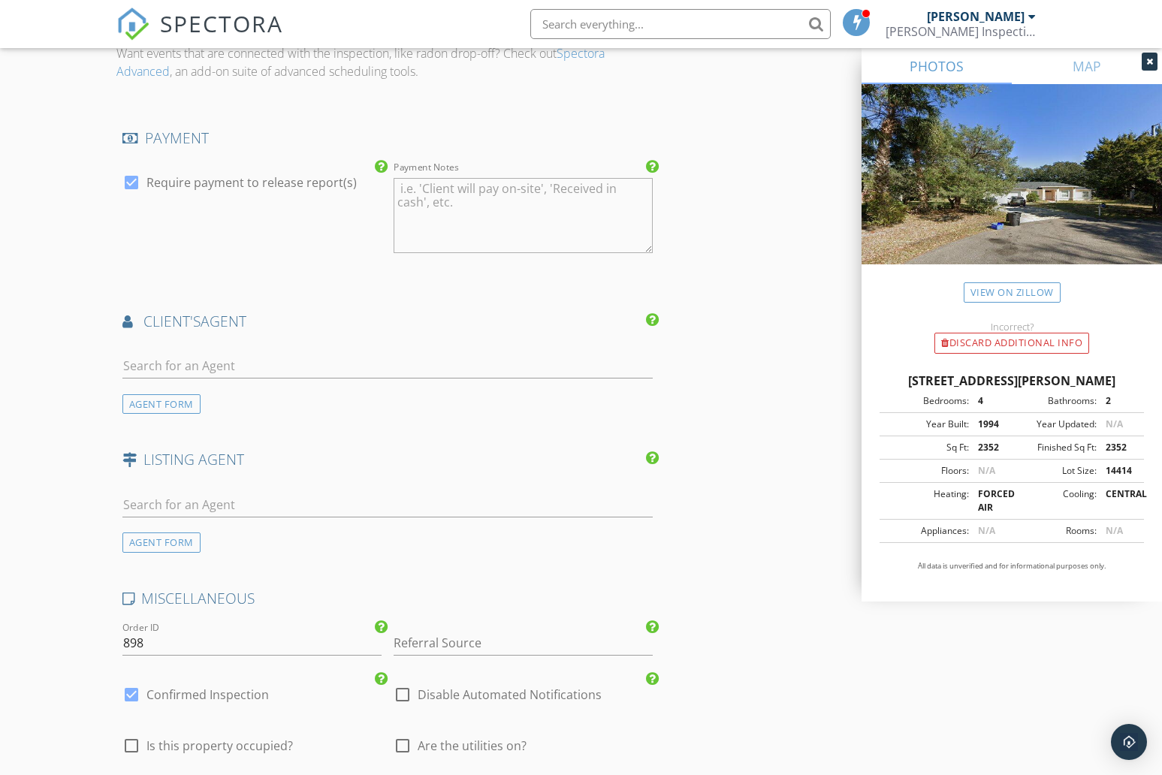
scroll to position [1933, 0]
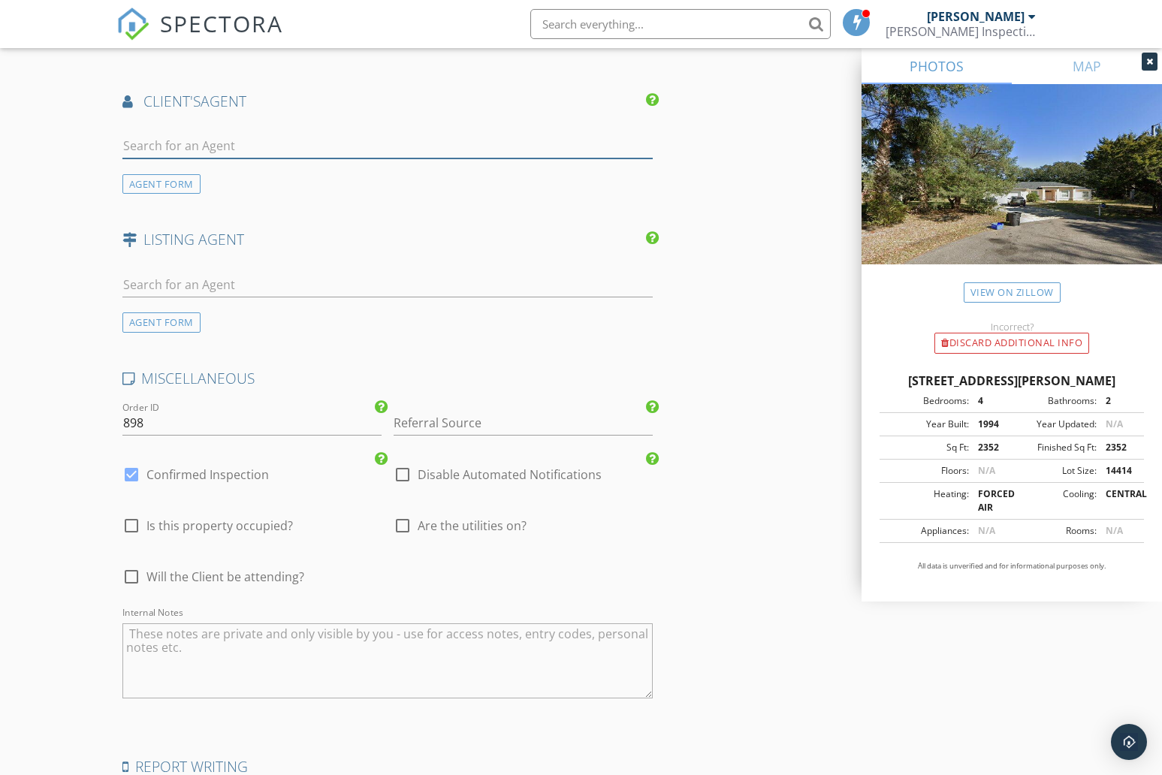
click at [192, 134] on input "text" at bounding box center [387, 146] width 530 height 25
type input "Maria"
drag, startPoint x: 192, startPoint y: 116, endPoint x: 210, endPoint y: 141, distance: 30.7
click at [210, 165] on div "Maria Druin" at bounding box center [211, 174] width 93 height 18
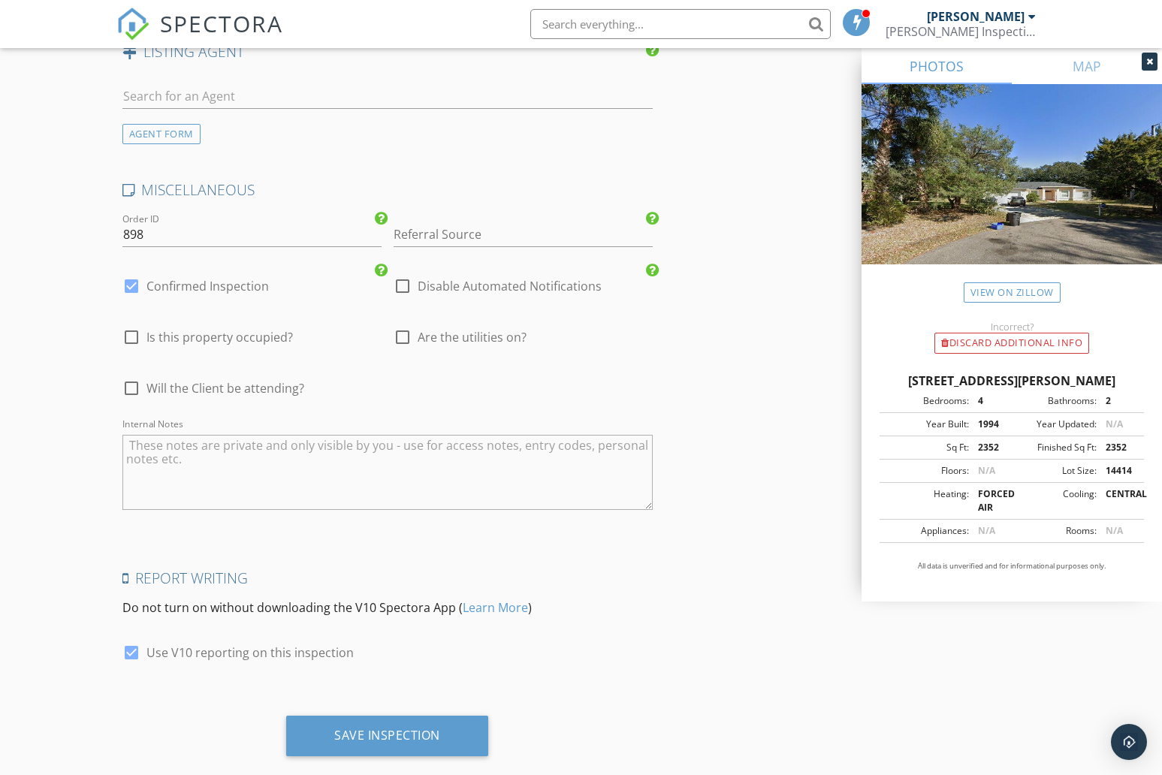
scroll to position [2463, 0]
click at [407, 325] on div at bounding box center [403, 338] width 26 height 26
checkbox input "true"
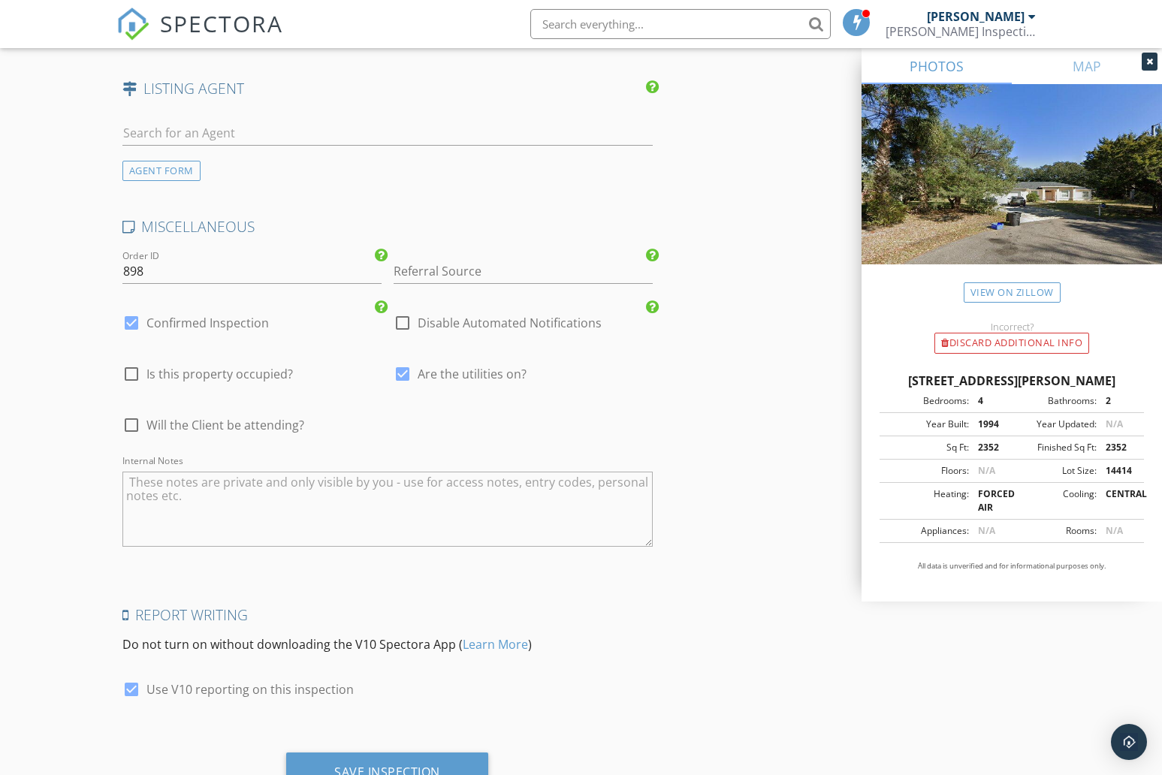
click at [126, 412] on div at bounding box center [132, 425] width 26 height 26
checkbox input "true"
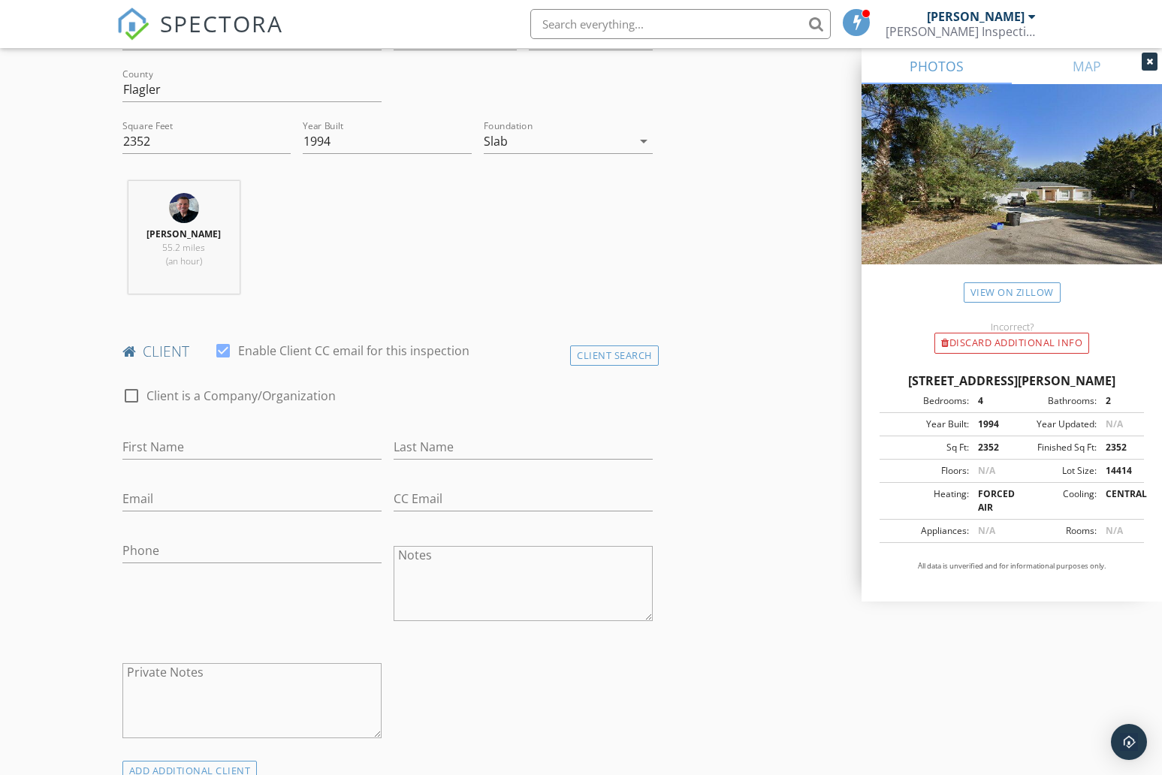
scroll to position [480, 0]
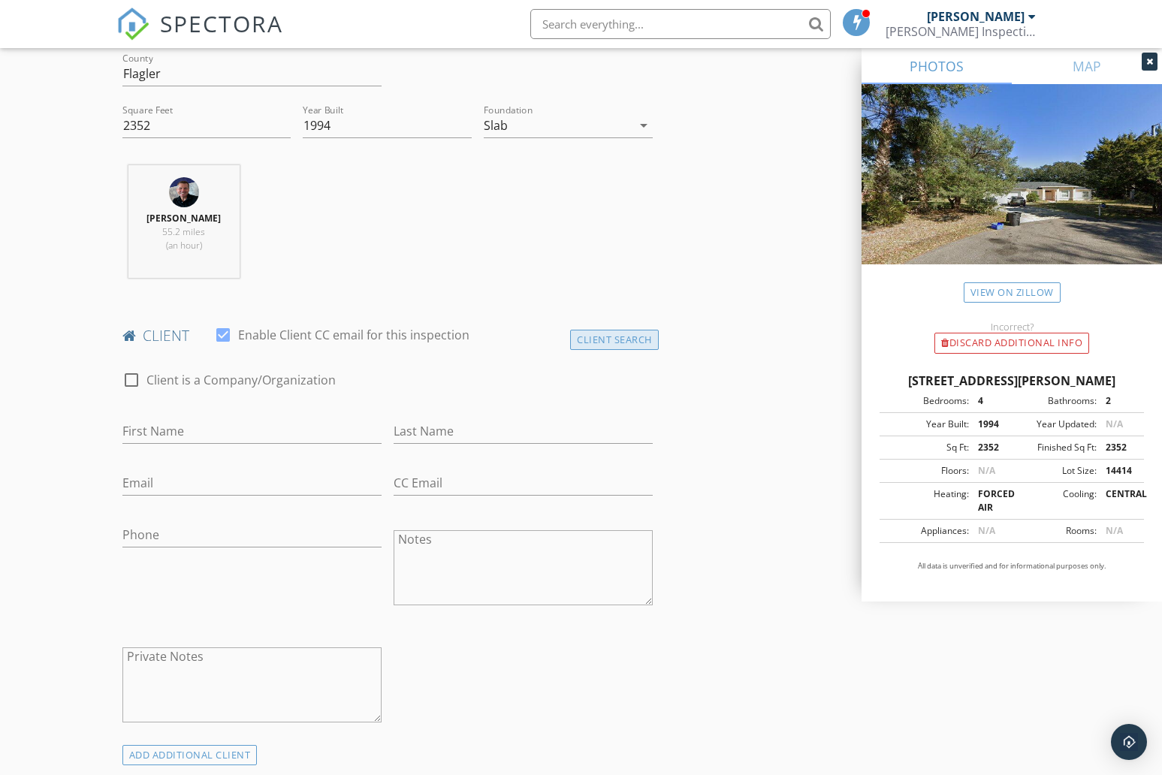
click at [610, 334] on div "Client Search" at bounding box center [614, 340] width 89 height 20
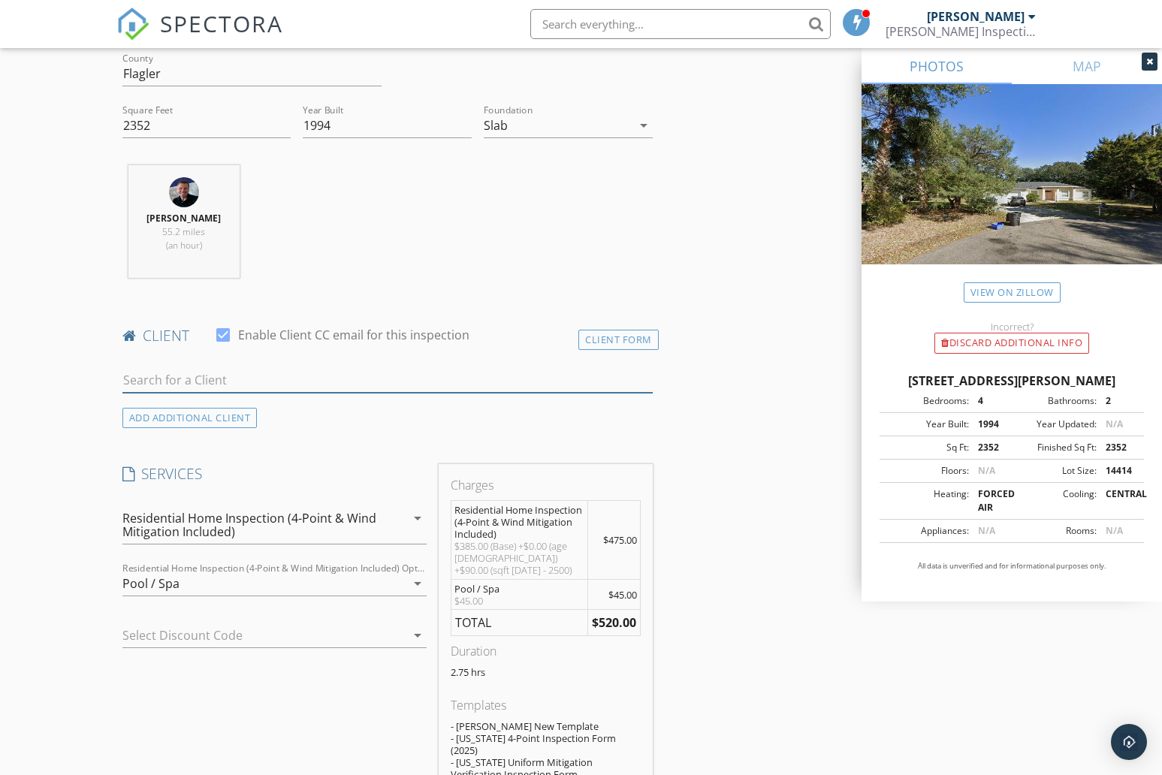
click at [249, 387] on input "text" at bounding box center [387, 380] width 530 height 25
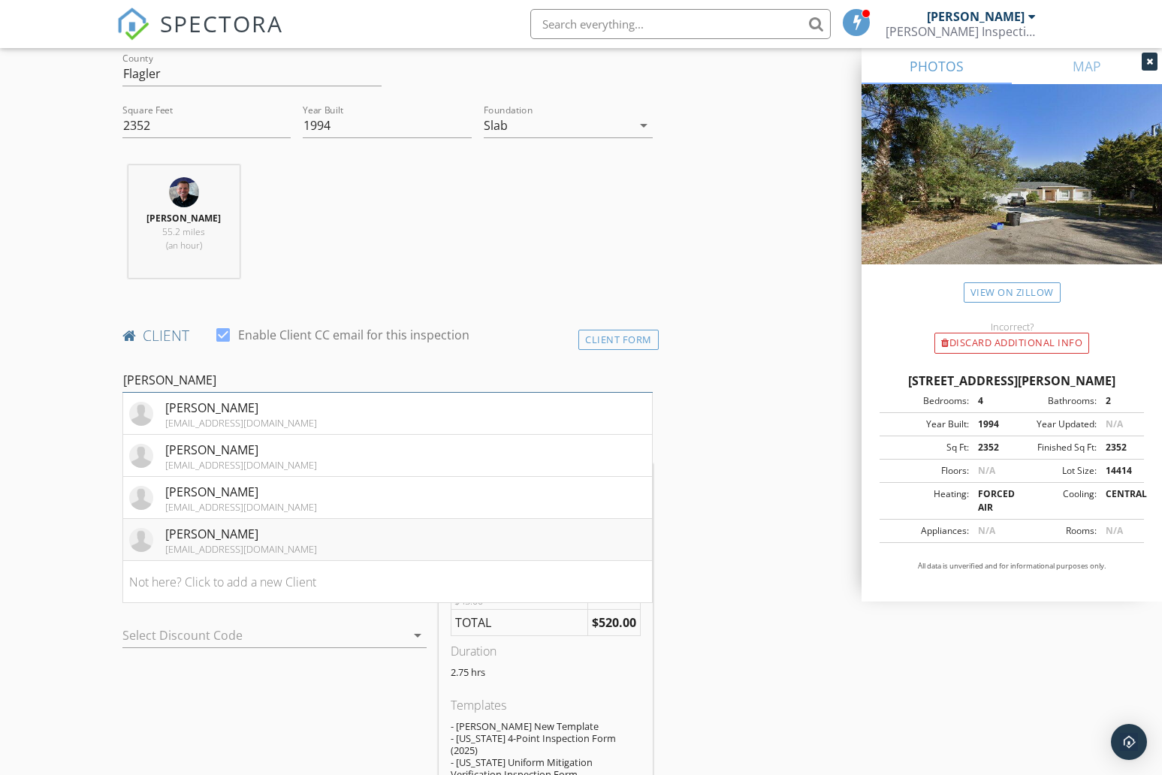
type input "Joe"
click at [292, 531] on li "Joseph Lopez joelopez196@gmail.com" at bounding box center [387, 540] width 529 height 42
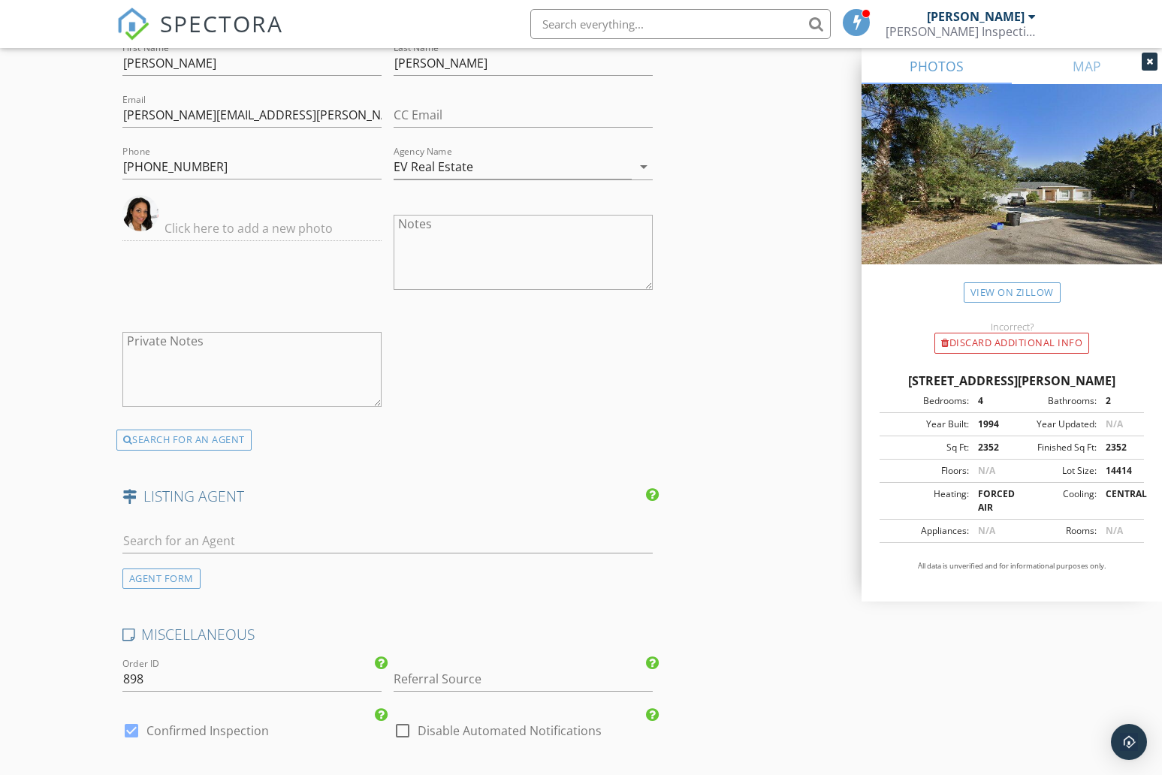
scroll to position [2020, 0]
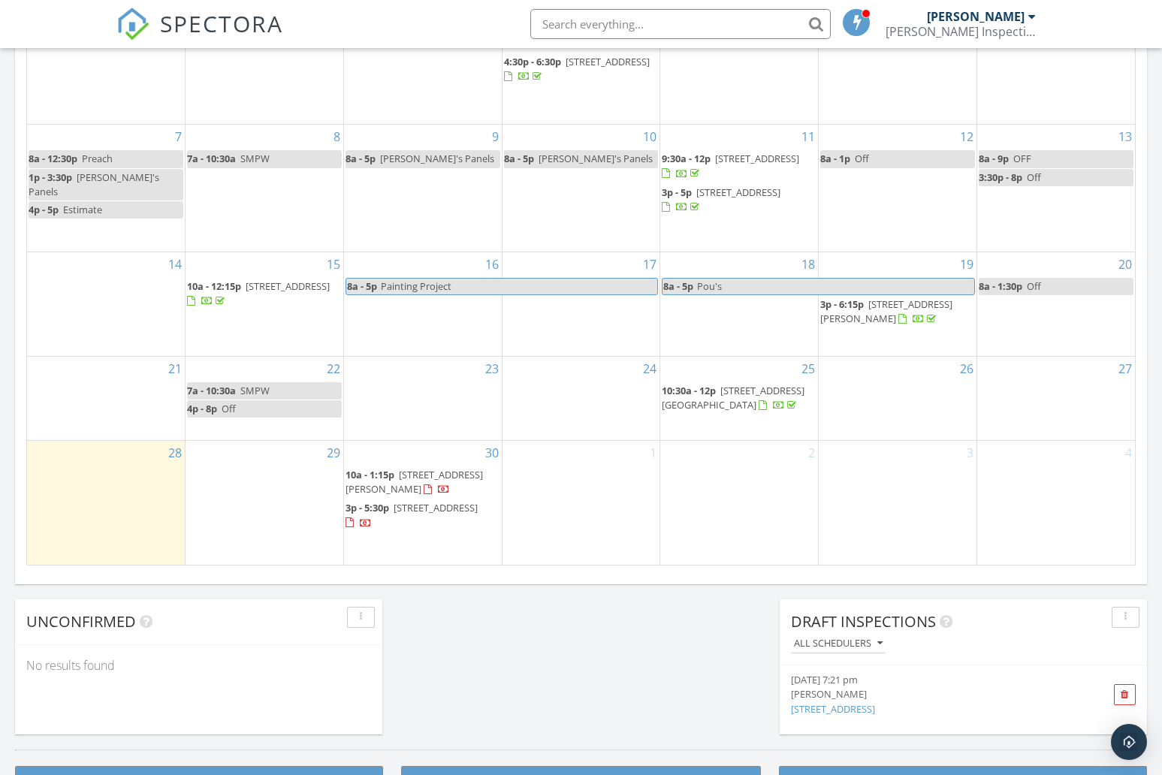
scroll to position [892, 0]
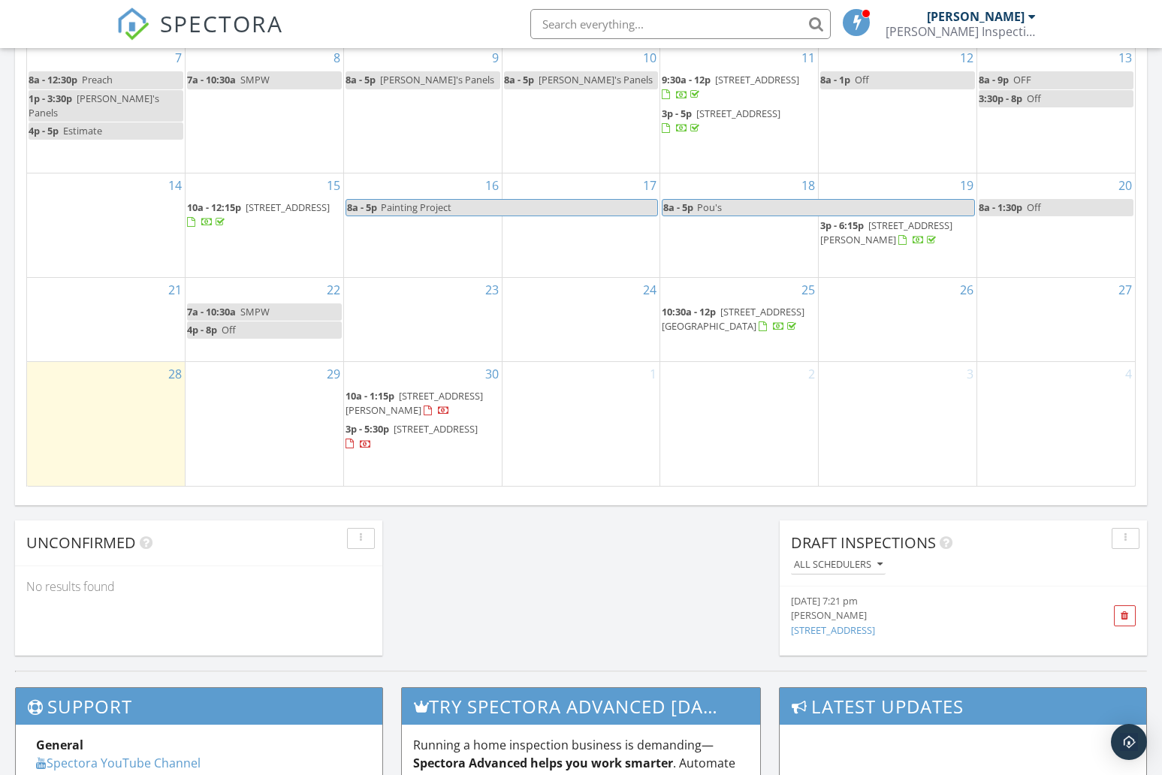
click at [390, 413] on span "[STREET_ADDRESS][PERSON_NAME]" at bounding box center [414, 403] width 137 height 28
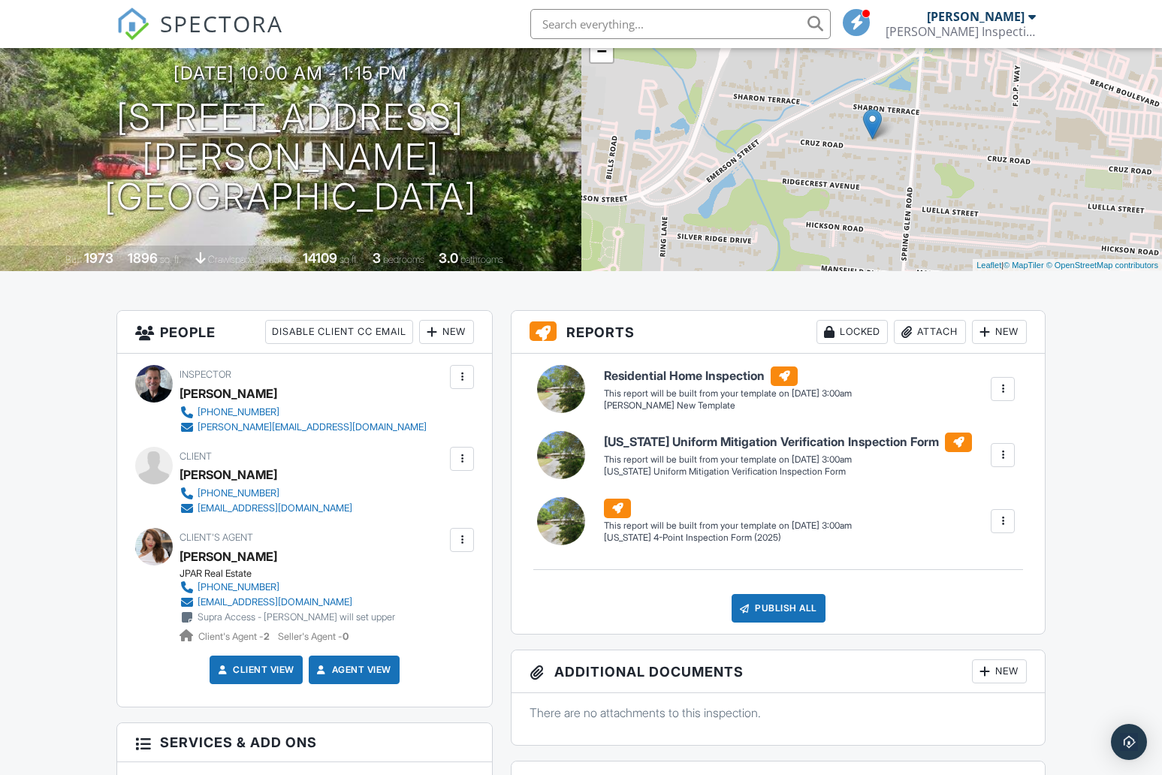
scroll to position [131, 0]
